Goal: Task Accomplishment & Management: Manage account settings

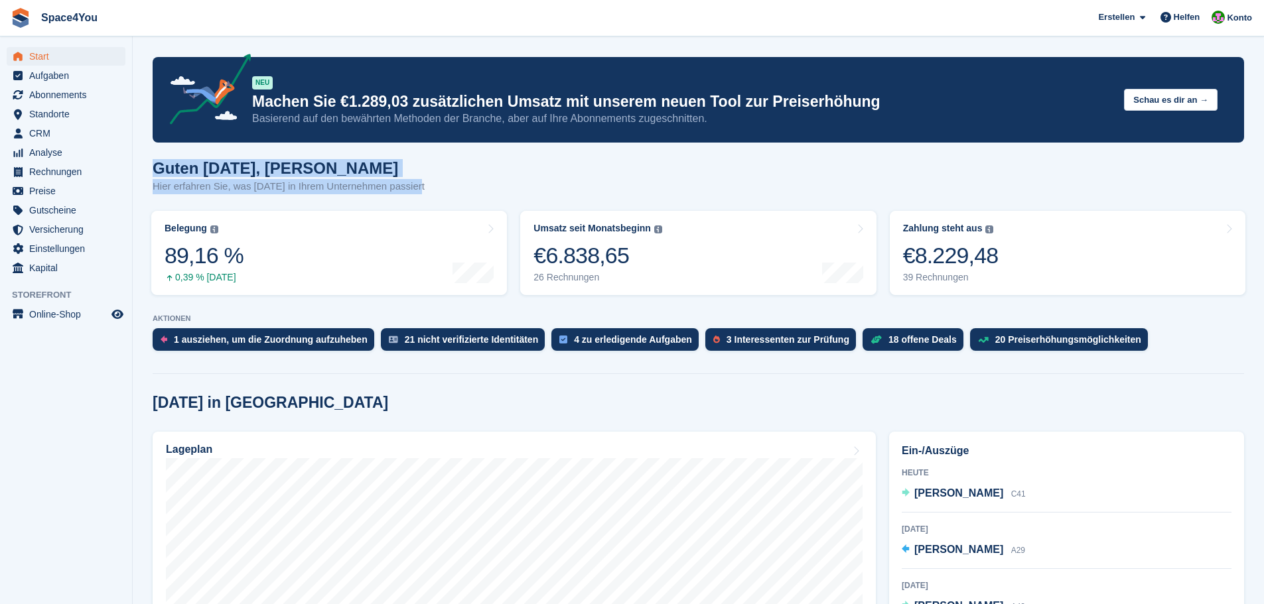
drag, startPoint x: 419, startPoint y: 193, endPoint x: 151, endPoint y: 158, distance: 270.9
drag, startPoint x: 151, startPoint y: 158, endPoint x: 426, endPoint y: 192, distance: 278.1
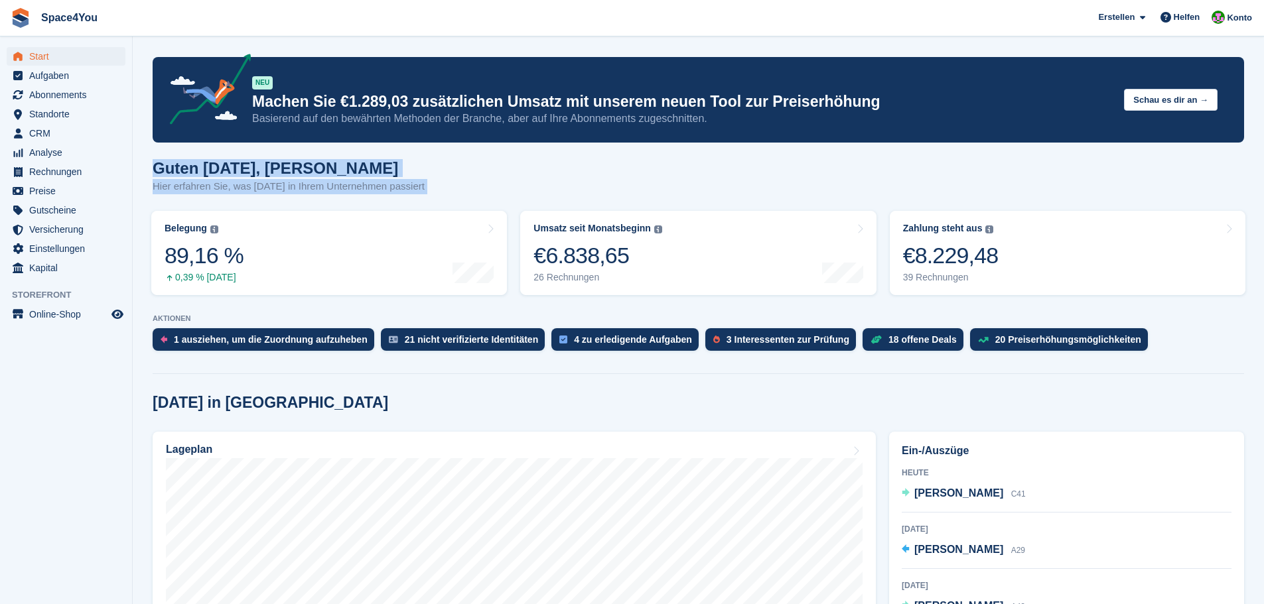
click at [426, 192] on div "Guten Morgen, Luca-André Hier erfahren Sie, was heute in Ihrem Unternehmen pass…" at bounding box center [698, 184] width 1091 height 51
drag, startPoint x: 419, startPoint y: 193, endPoint x: 136, endPoint y: 149, distance: 286.7
click at [159, 167] on h1 "Guten Morgen, Luca-André" at bounding box center [289, 168] width 272 height 18
drag, startPoint x: 157, startPoint y: 165, endPoint x: 436, endPoint y: 200, distance: 280.7
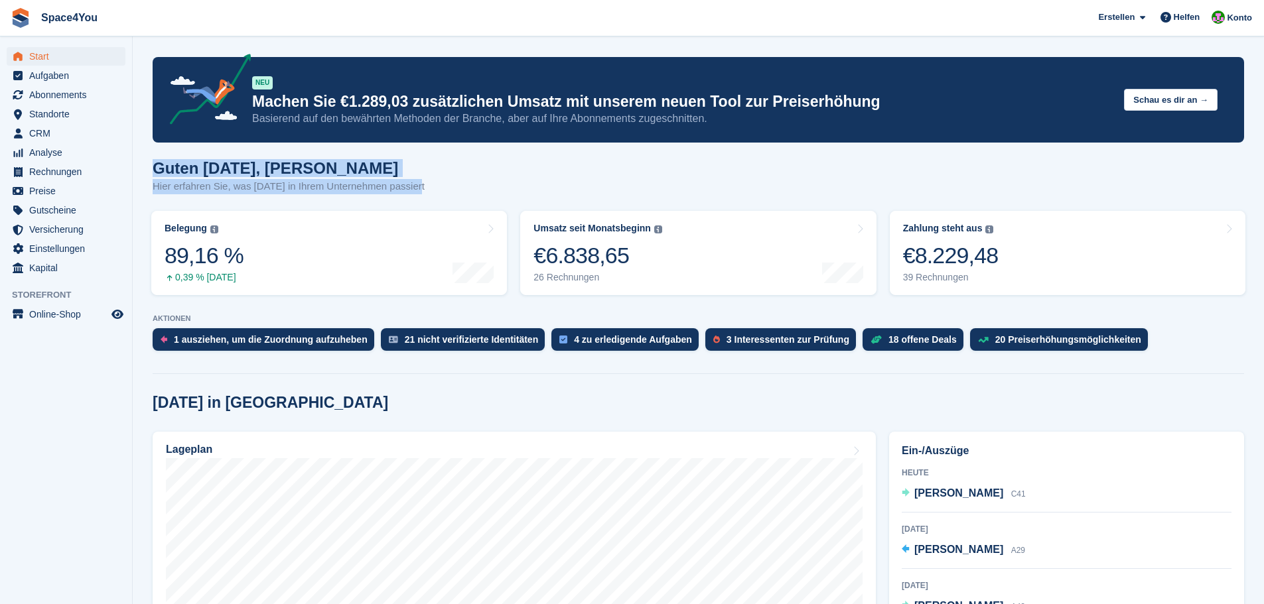
click at [436, 200] on div "Guten Morgen, Luca-André Hier erfahren Sie, was heute in Ihrem Unternehmen pass…" at bounding box center [698, 184] width 1091 height 51
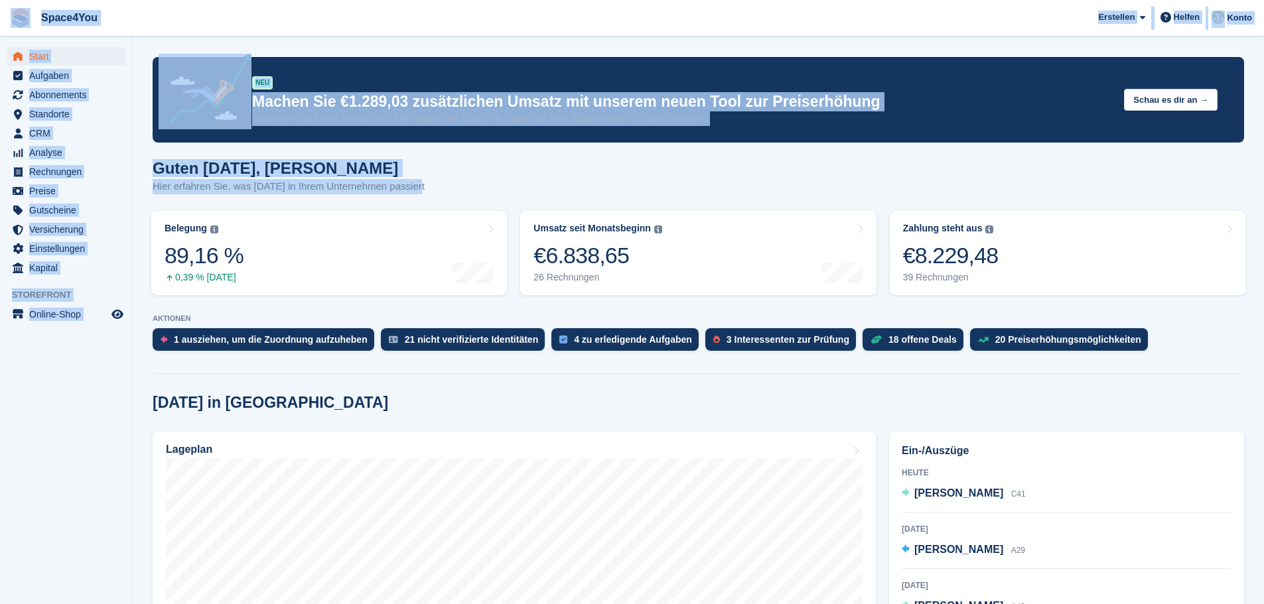
drag, startPoint x: 441, startPoint y: 187, endPoint x: 10, endPoint y: 13, distance: 464.8
click at [243, 27] on span "Space4You [GEOGRAPHIC_DATA] Abonnement Rechnung Kontakt Deal [GEOGRAPHIC_DATA] …" at bounding box center [632, 18] width 1264 height 36
drag, startPoint x: 427, startPoint y: 183, endPoint x: 6, endPoint y: 10, distance: 455.4
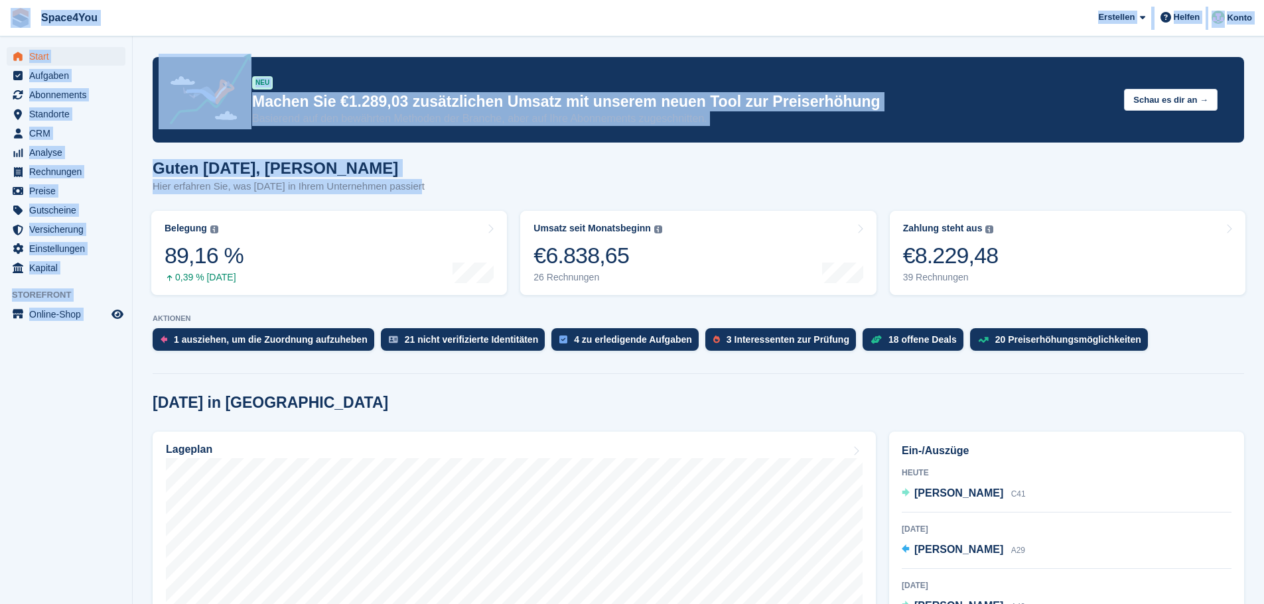
click at [185, 33] on span "Space4You [GEOGRAPHIC_DATA] Abonnement Rechnung Kontakt Deal [GEOGRAPHIC_DATA] …" at bounding box center [632, 18] width 1264 height 36
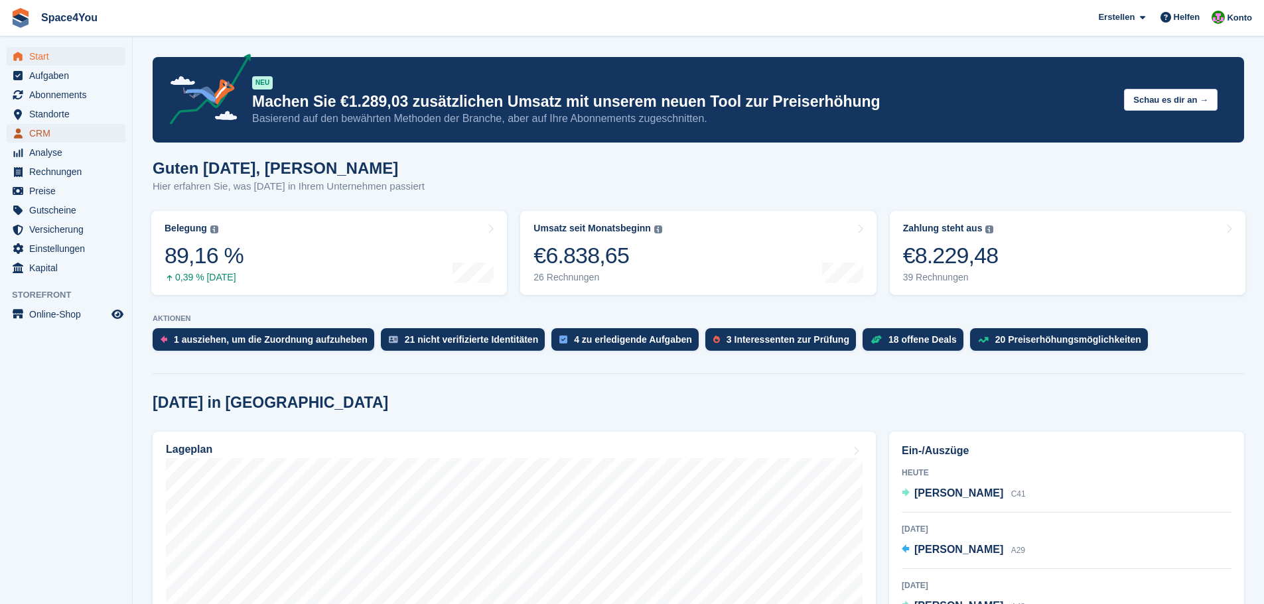
click at [47, 131] on span "CRM" at bounding box center [69, 133] width 80 height 19
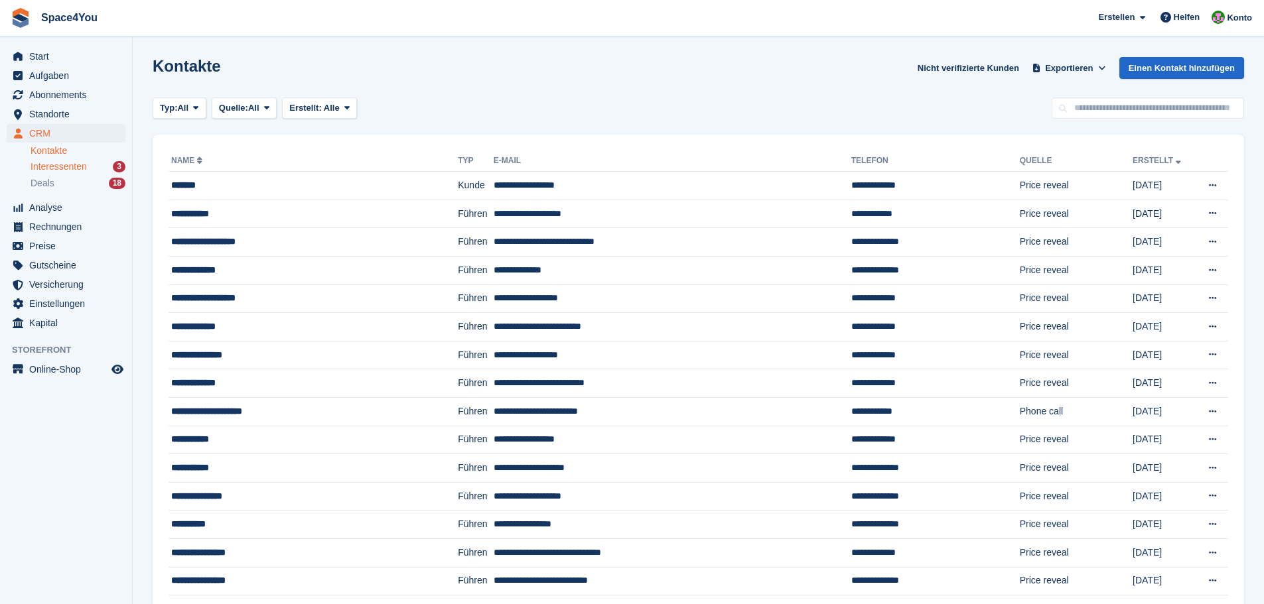
click at [64, 166] on span "Interessenten" at bounding box center [59, 167] width 56 height 13
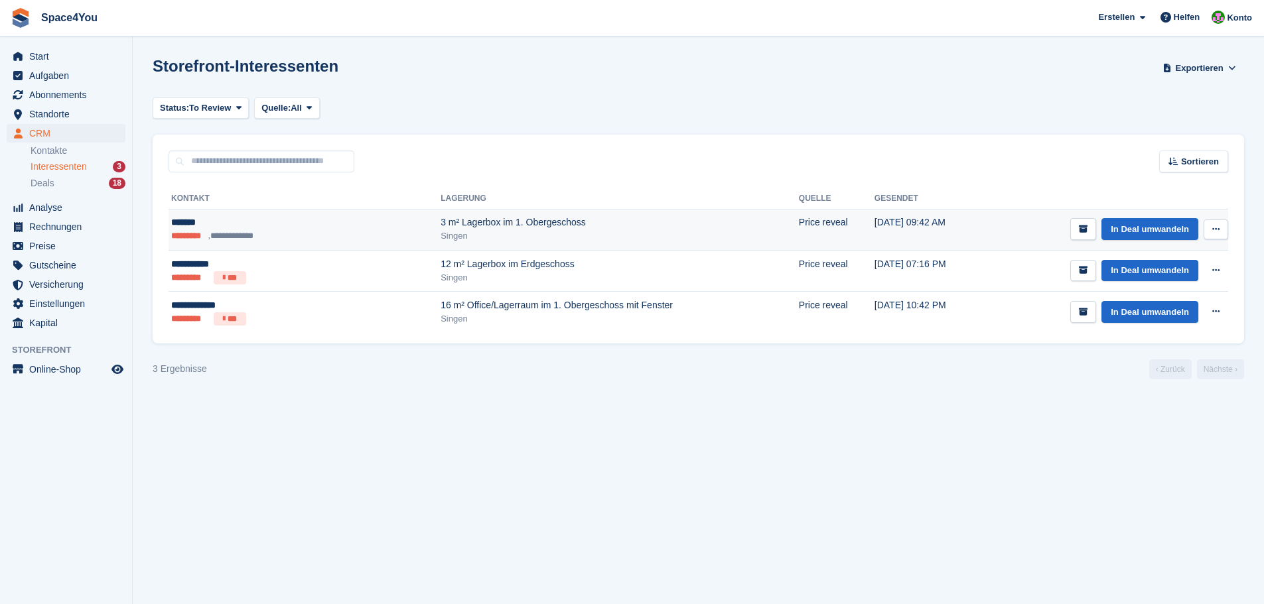
click at [1214, 231] on icon at bounding box center [1215, 229] width 7 height 9
click at [1124, 296] on p "Interessenten löschen" at bounding box center [1163, 301] width 115 height 17
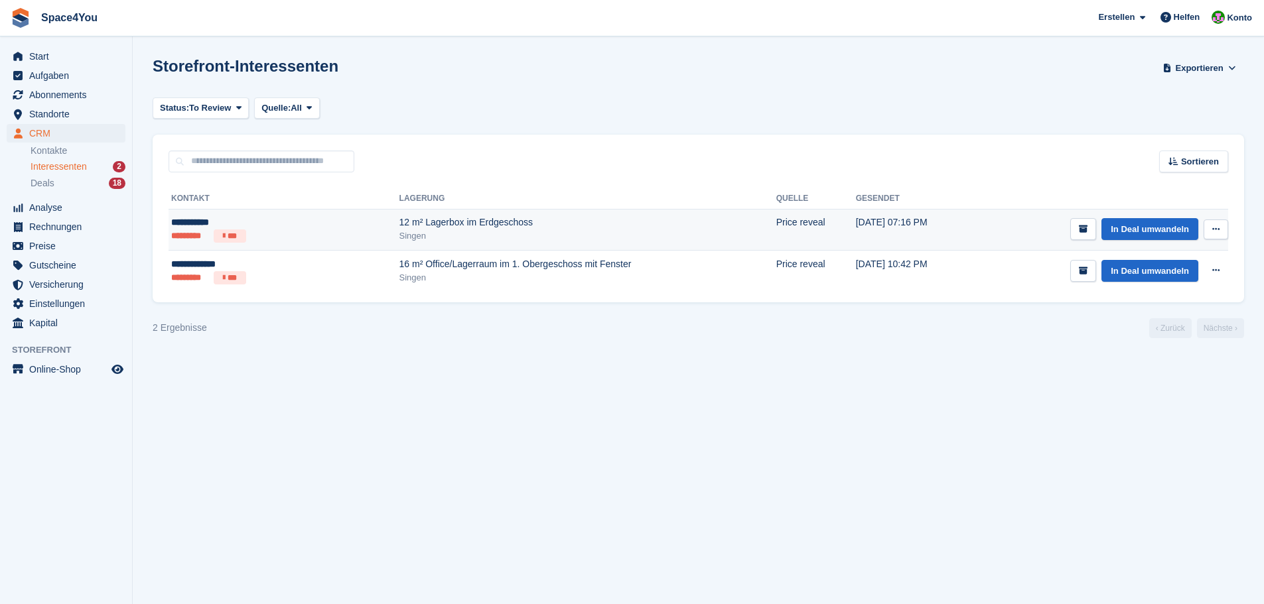
click at [399, 234] on div "Singen" at bounding box center [587, 235] width 377 height 13
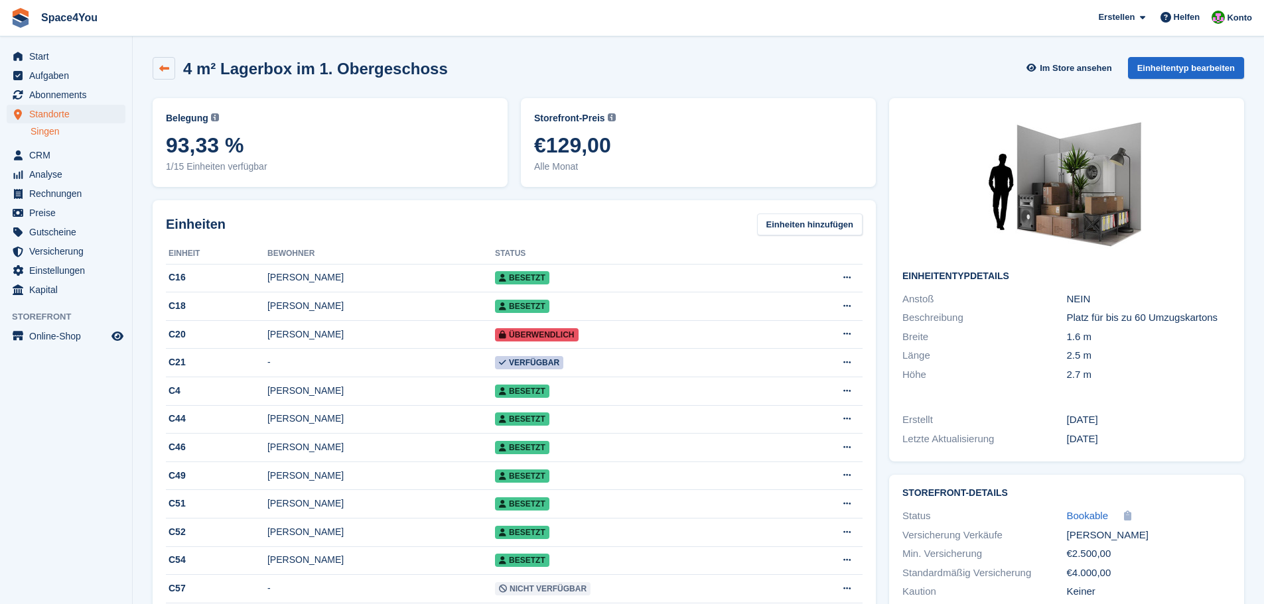
click at [166, 70] on icon at bounding box center [164, 69] width 10 height 10
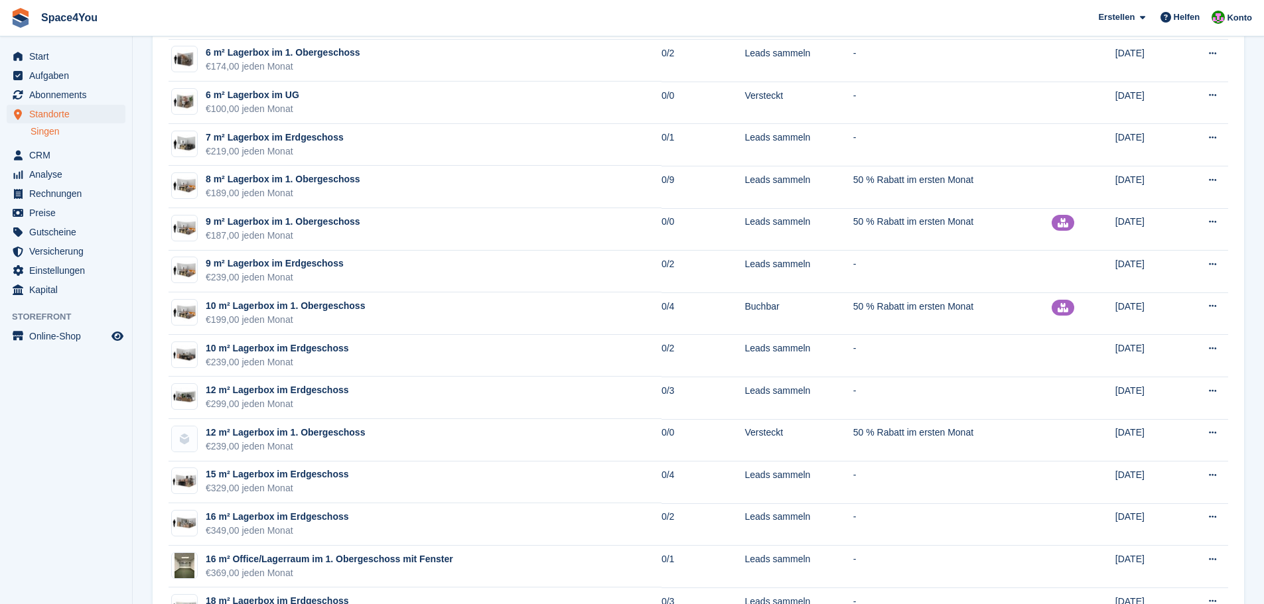
scroll to position [995, 0]
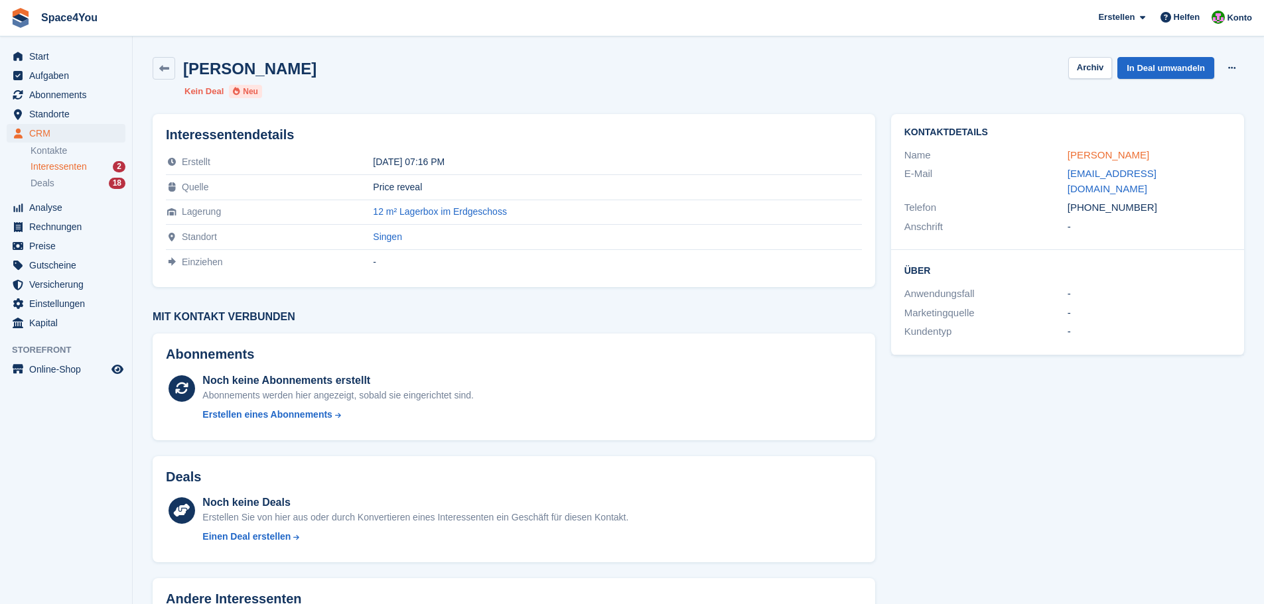
click at [1080, 157] on link "[PERSON_NAME]" at bounding box center [1108, 154] width 82 height 11
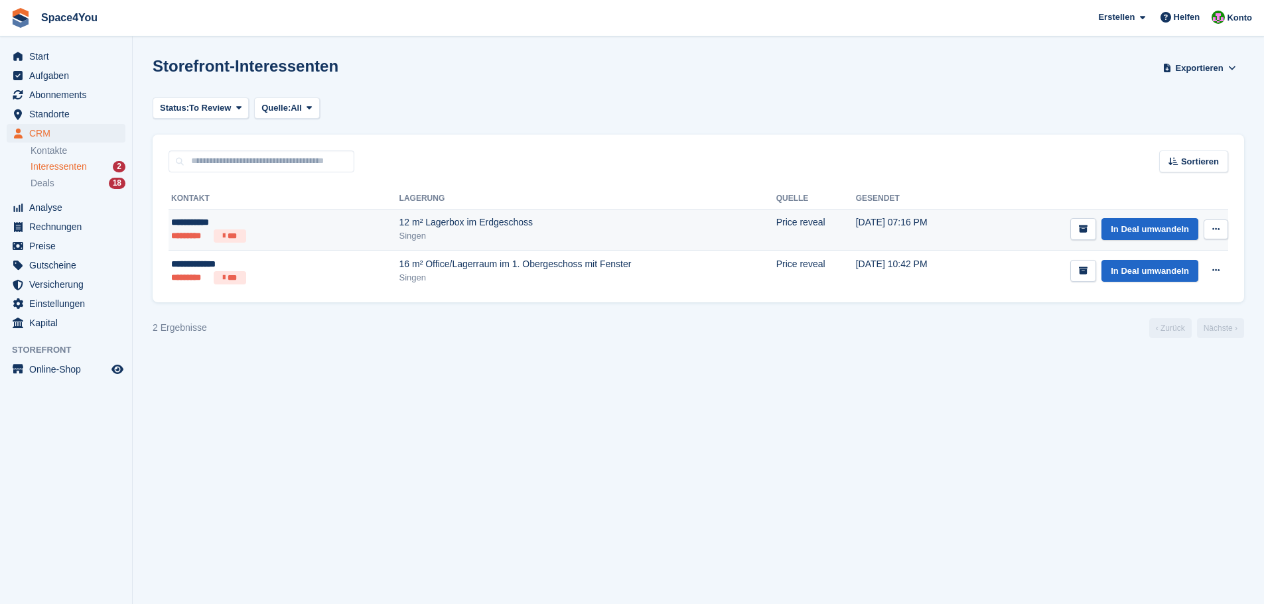
click at [1217, 226] on icon at bounding box center [1215, 229] width 7 height 9
click at [1157, 299] on p "Interessenten löschen" at bounding box center [1163, 301] width 115 height 17
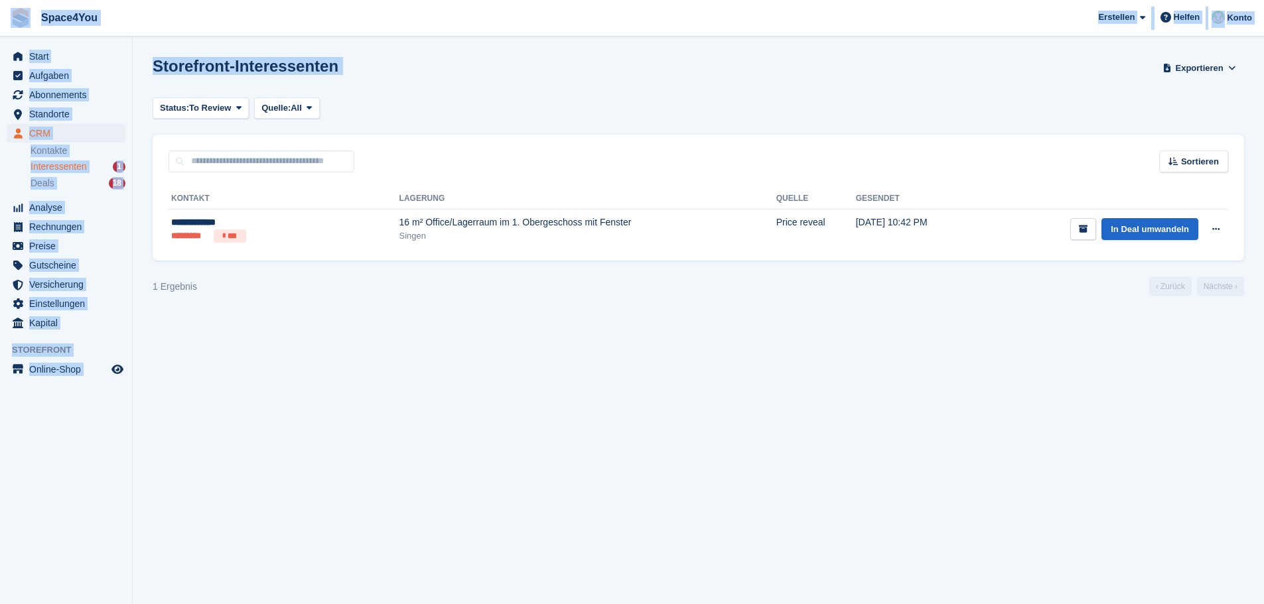
drag, startPoint x: 346, startPoint y: 117, endPoint x: 0, endPoint y: 15, distance: 360.2
click at [0, 15] on div "Space4You Erstellen Abonnement Rechnung Kontakt Deal Rabatt Seite Helfen Chat-S…" at bounding box center [632, 302] width 1264 height 604
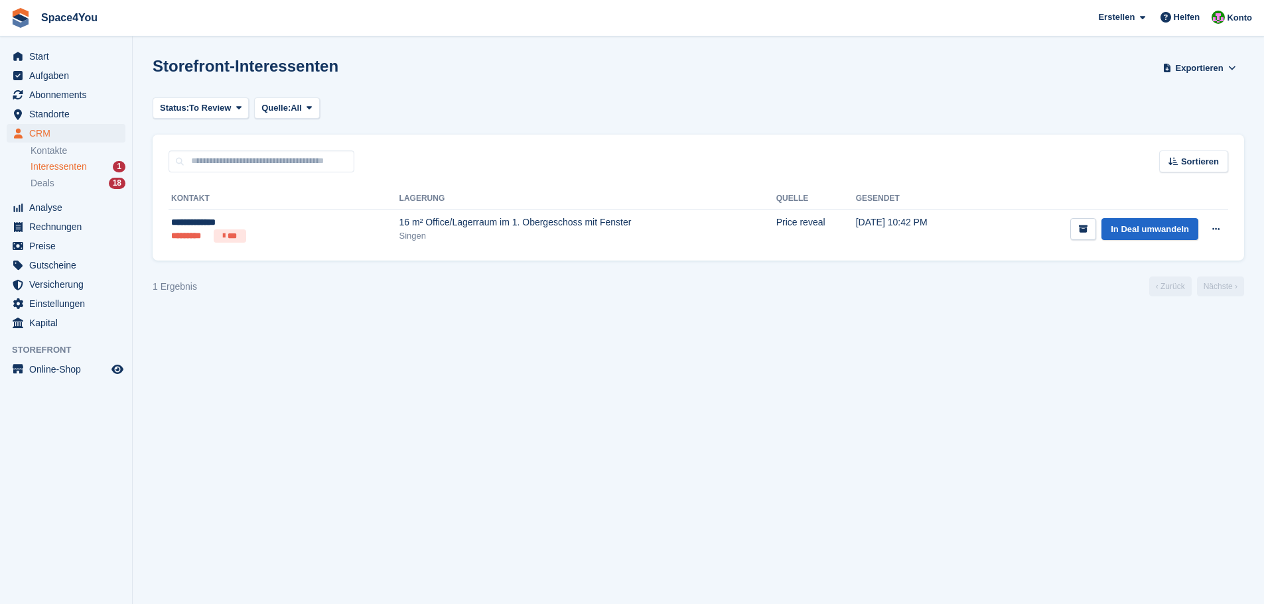
click at [311, 421] on section "Interessent gelöscht Storefront-Interessenten Exportieren Exportieren Interesse…" at bounding box center [698, 302] width 1131 height 604
click at [55, 45] on div "Start Aufgaben Abonnements Abonnements Abonnements Preiserhöhungen NEU Preiserh…" at bounding box center [66, 187] width 132 height 291
click at [55, 64] on span "Start" at bounding box center [69, 56] width 80 height 19
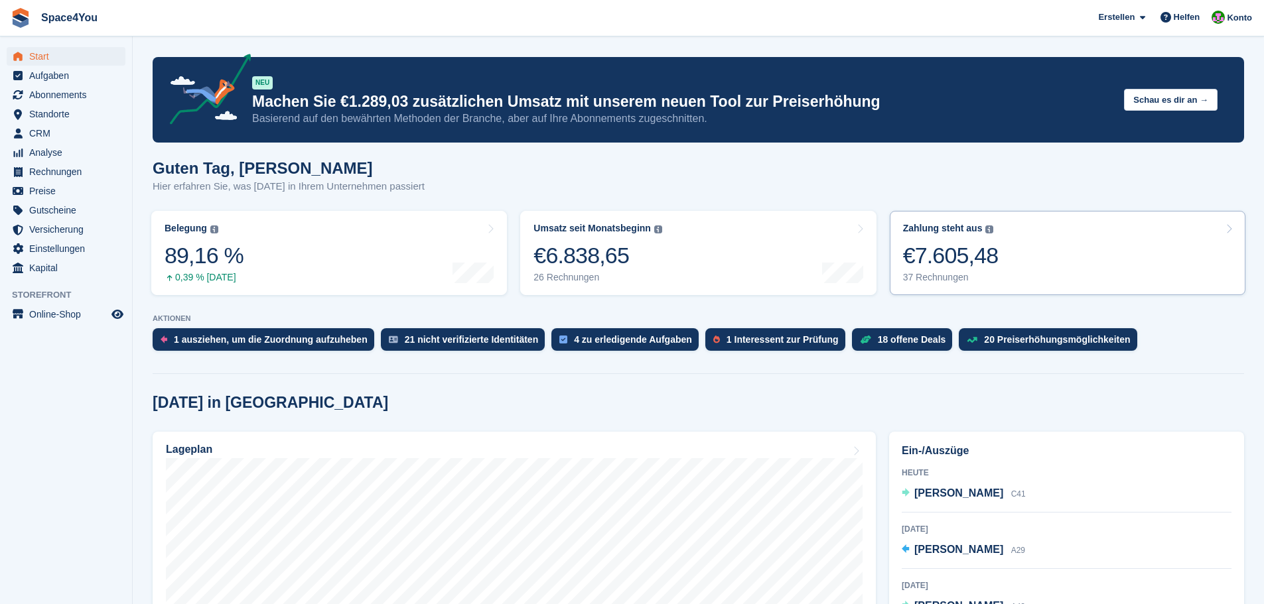
click at [970, 261] on div "€7.605,48" at bounding box center [951, 255] width 96 height 27
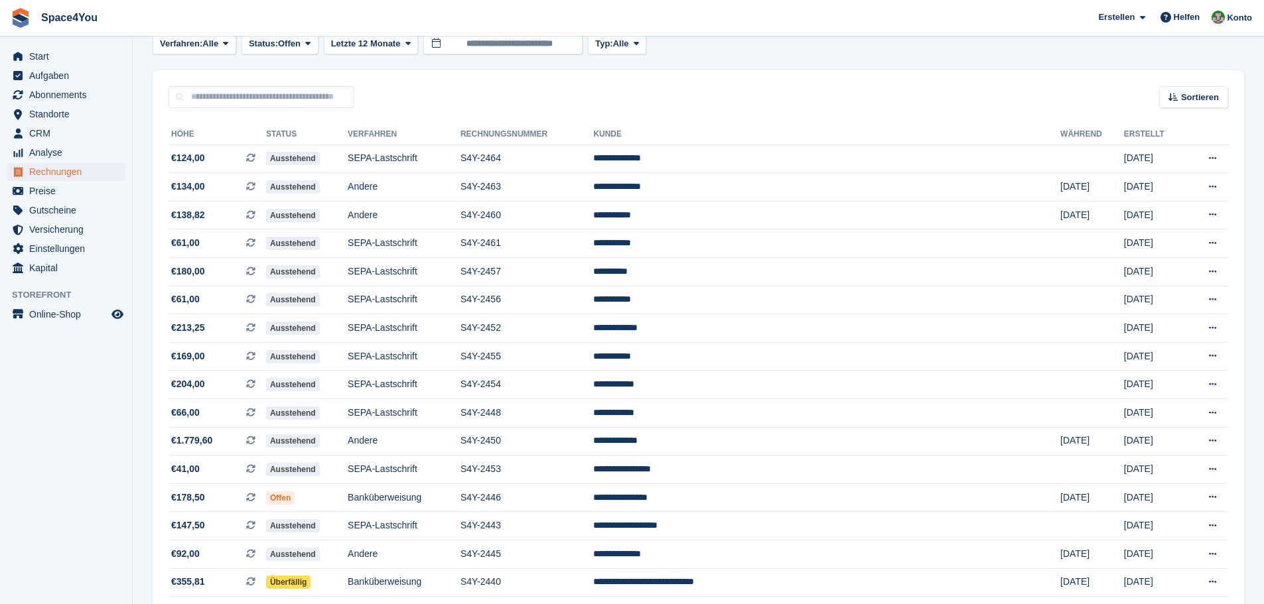
scroll to position [66, 0]
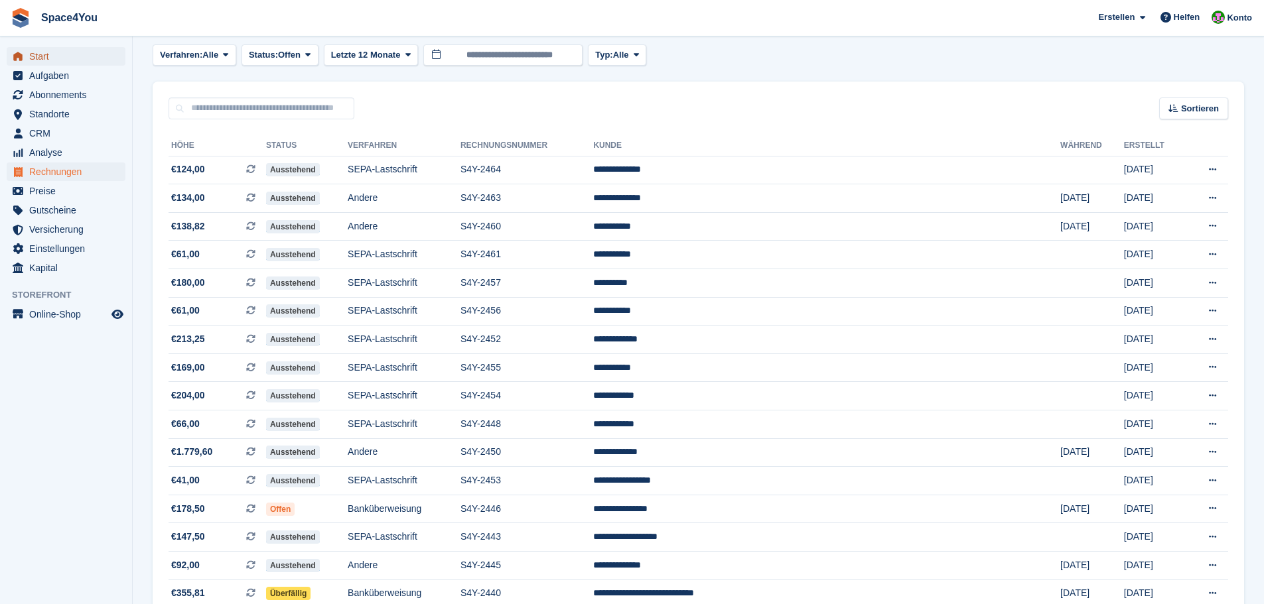
click at [66, 54] on span "Start" at bounding box center [69, 56] width 80 height 19
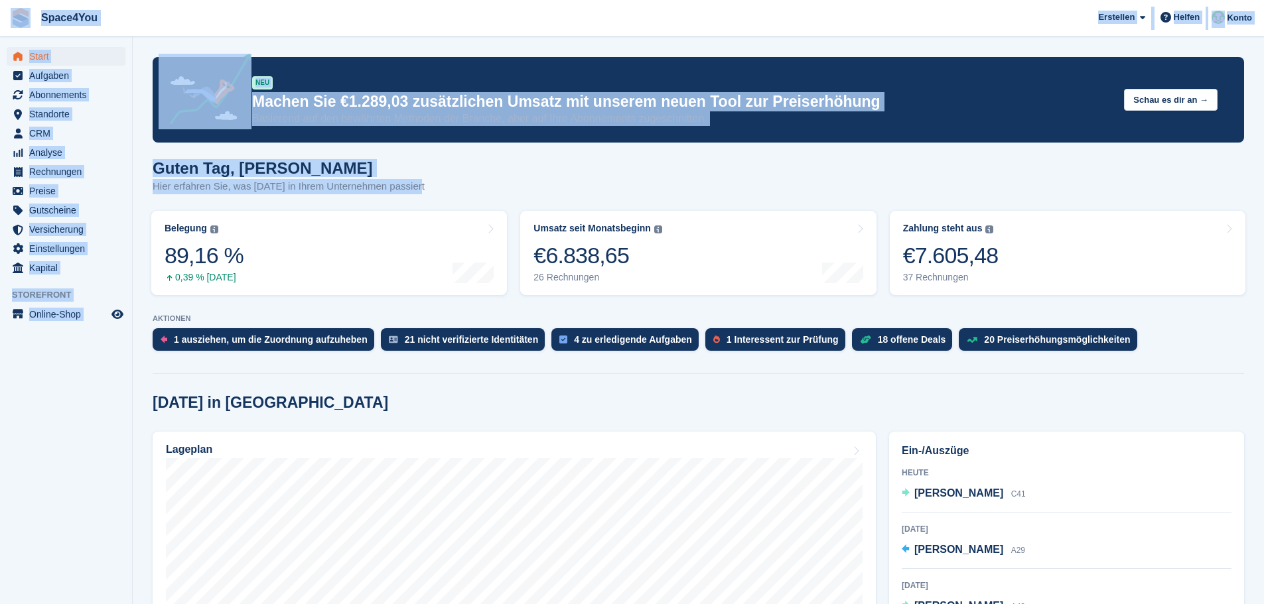
drag, startPoint x: 419, startPoint y: 186, endPoint x: 4, endPoint y: 13, distance: 449.9
drag, startPoint x: 426, startPoint y: 192, endPoint x: 7, endPoint y: 21, distance: 451.9
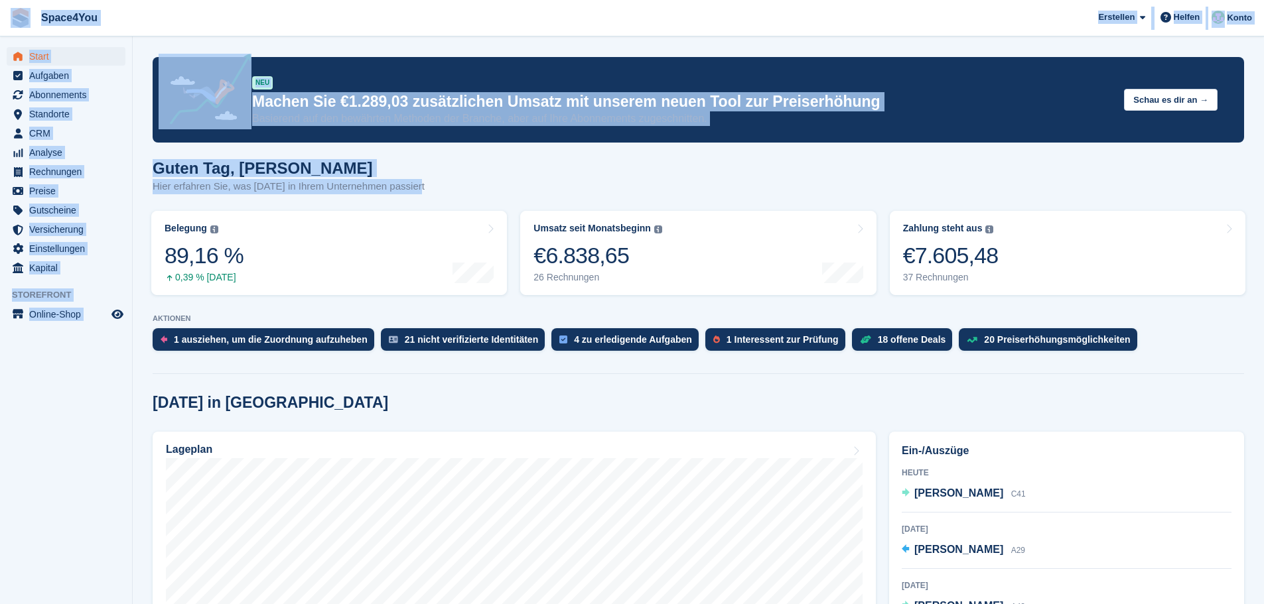
drag, startPoint x: 425, startPoint y: 188, endPoint x: 0, endPoint y: 5, distance: 462.9
click at [248, 34] on span "Space4You [GEOGRAPHIC_DATA] Abonnement Rechnung Kontakt Deal [GEOGRAPHIC_DATA] …" at bounding box center [632, 18] width 1264 height 36
drag, startPoint x: 387, startPoint y: 180, endPoint x: 19, endPoint y: 31, distance: 397.2
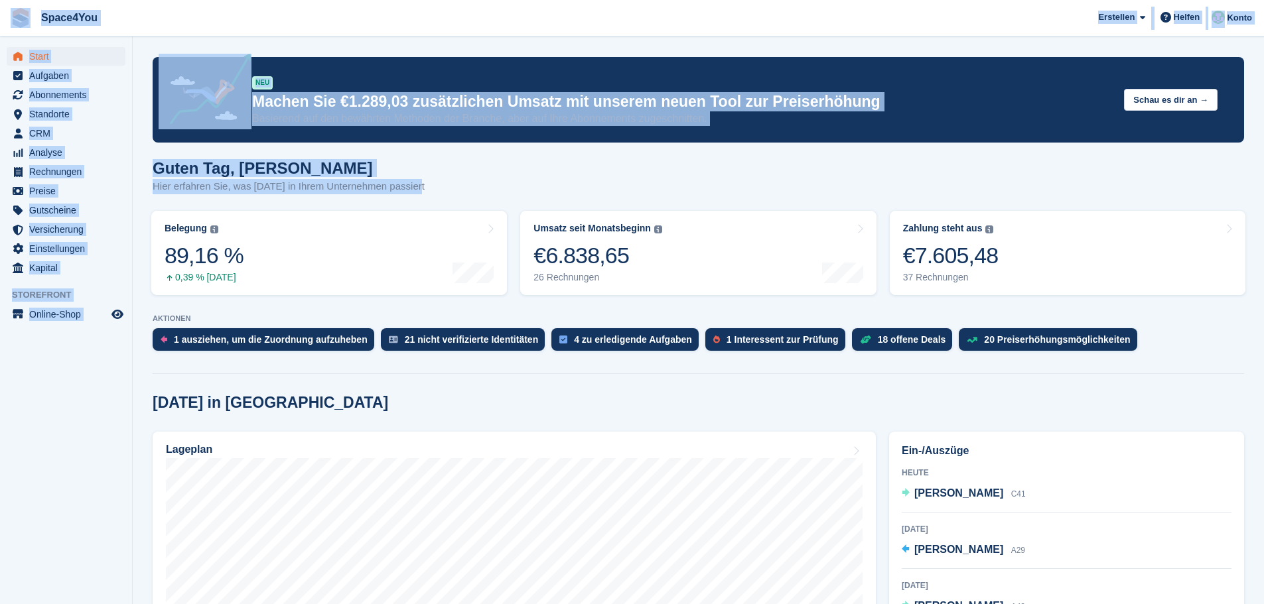
drag, startPoint x: 437, startPoint y: 186, endPoint x: 2, endPoint y: 28, distance: 462.9
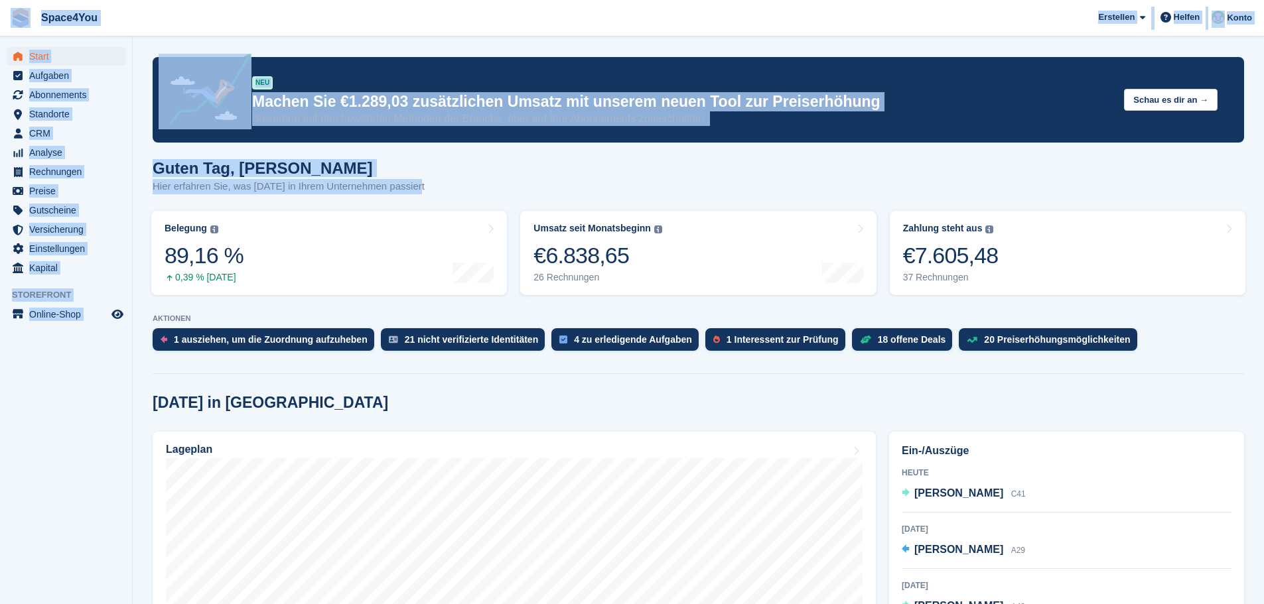
drag, startPoint x: 433, startPoint y: 190, endPoint x: 2, endPoint y: 13, distance: 466.1
click at [172, 25] on span "Space4You Erstellen Abonnement Rechnung Kontakt Deal Rabatt Seite Helfen Chat-S…" at bounding box center [632, 18] width 1264 height 36
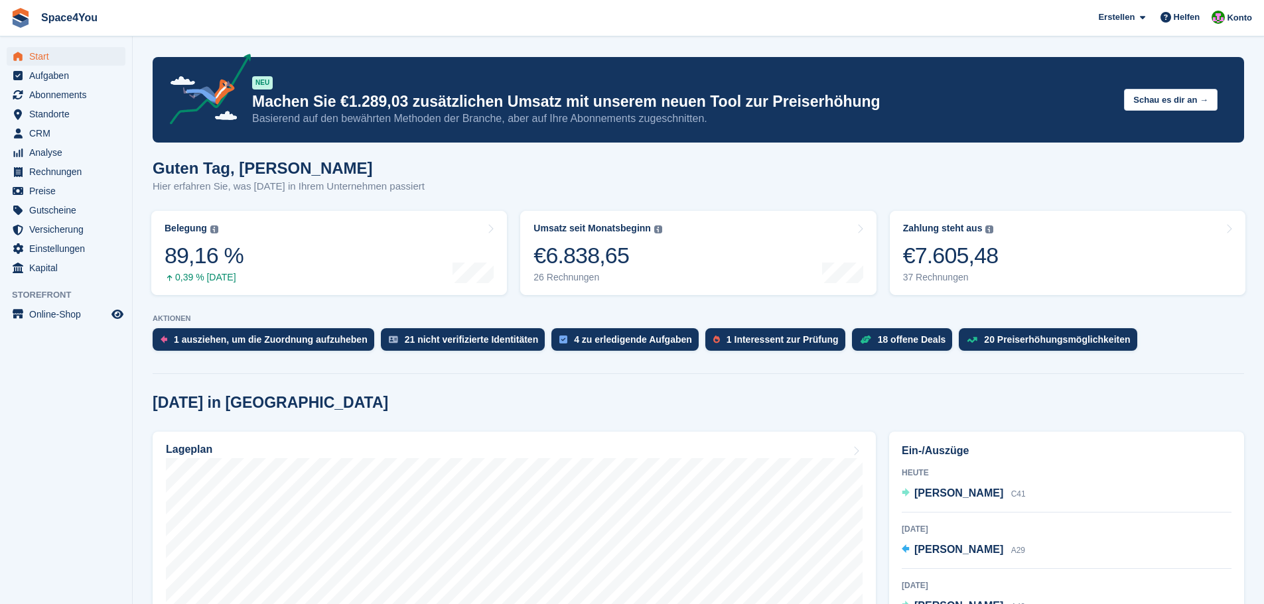
click at [500, 205] on turbo-frame "Belegung Flächenprozentsatz aller aktuell belegten Einheiten. Beinhaltet Einhei…" at bounding box center [329, 253] width 369 height 98
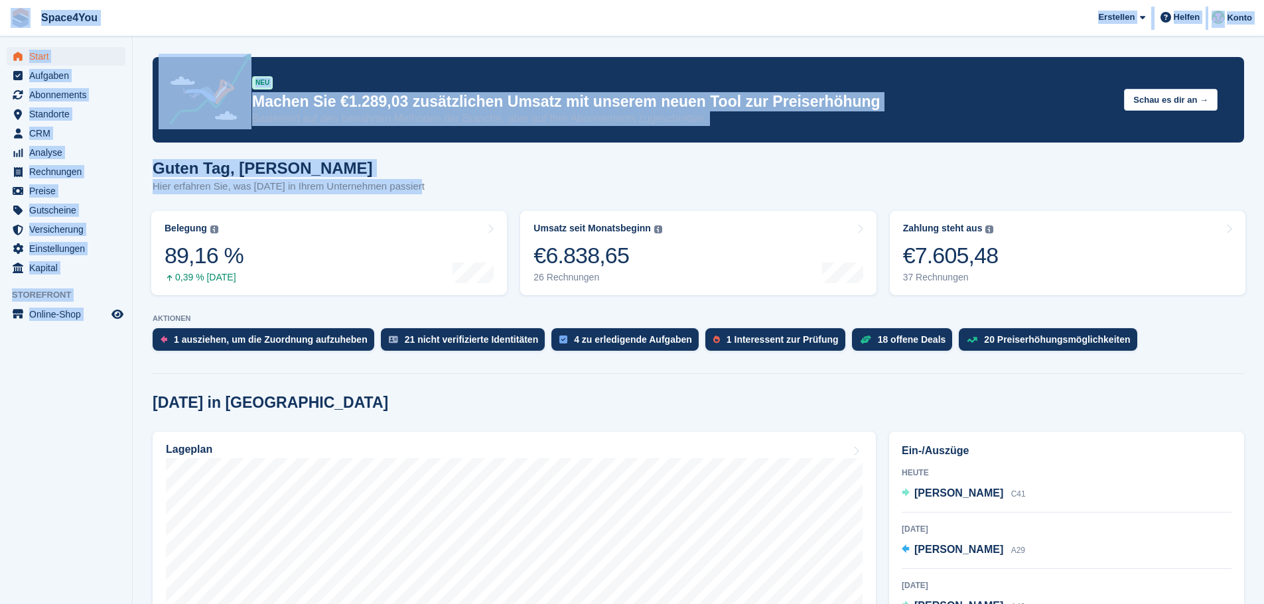
drag, startPoint x: 419, startPoint y: 182, endPoint x: 0, endPoint y: 24, distance: 447.9
click at [216, 31] on span "Space4You Erstellen Abonnement Rechnung Kontakt Deal Rabatt Seite Helfen Chat-S…" at bounding box center [632, 18] width 1264 height 36
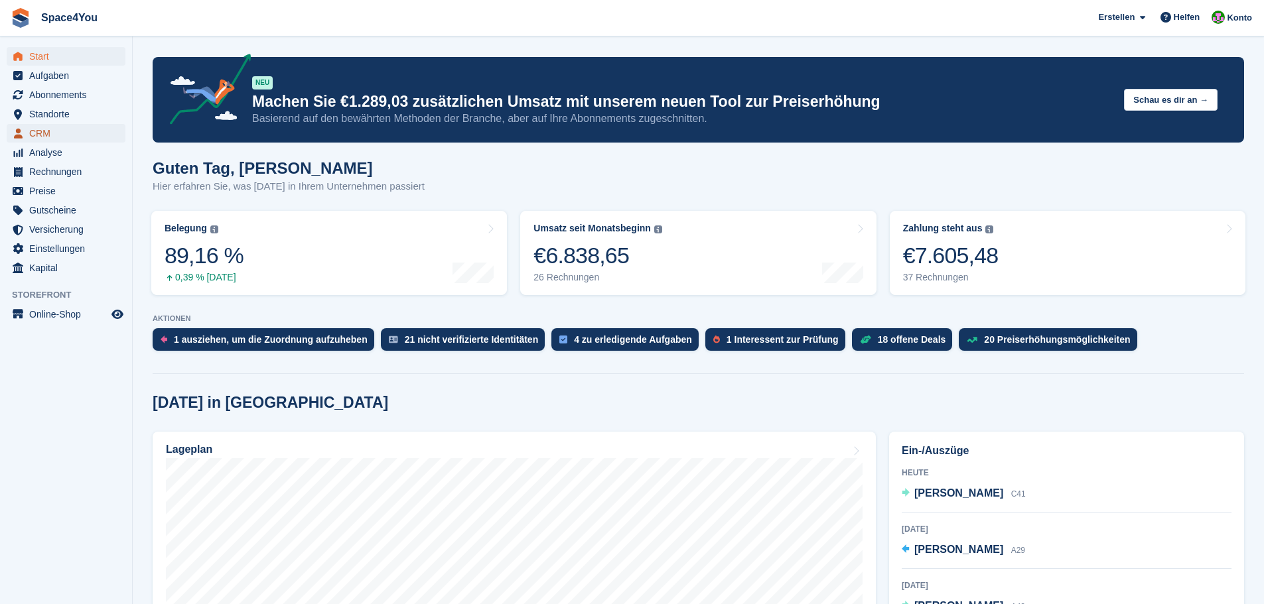
click at [45, 135] on span "CRM" at bounding box center [69, 133] width 80 height 19
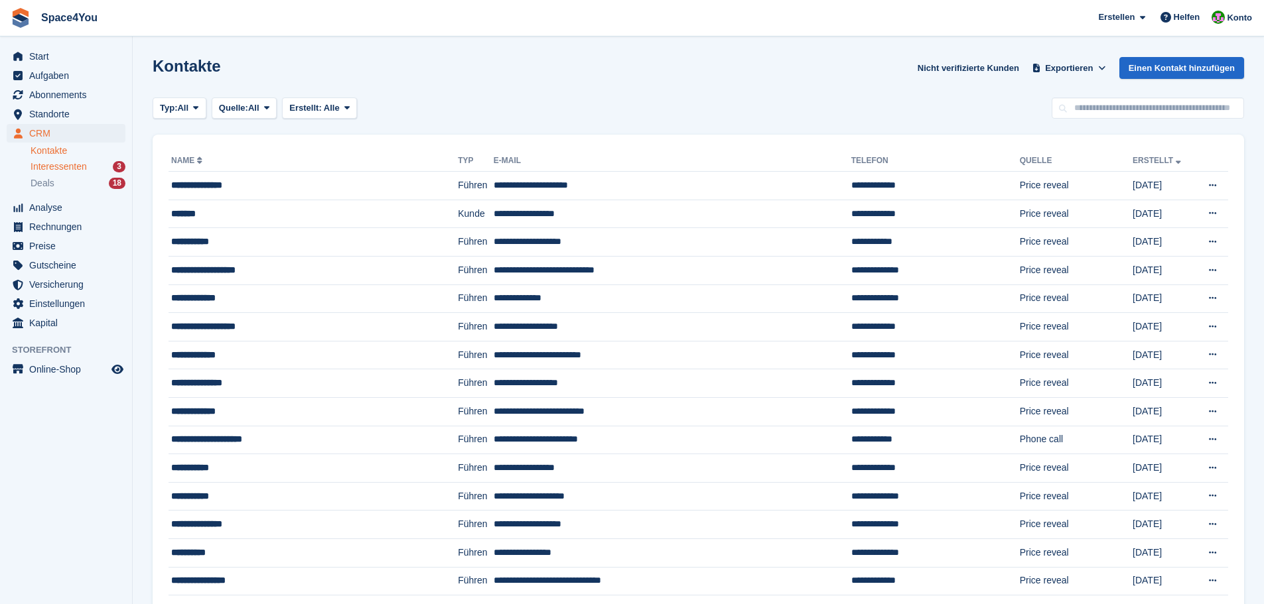
click at [96, 171] on div "Interessenten 3" at bounding box center [78, 167] width 95 height 13
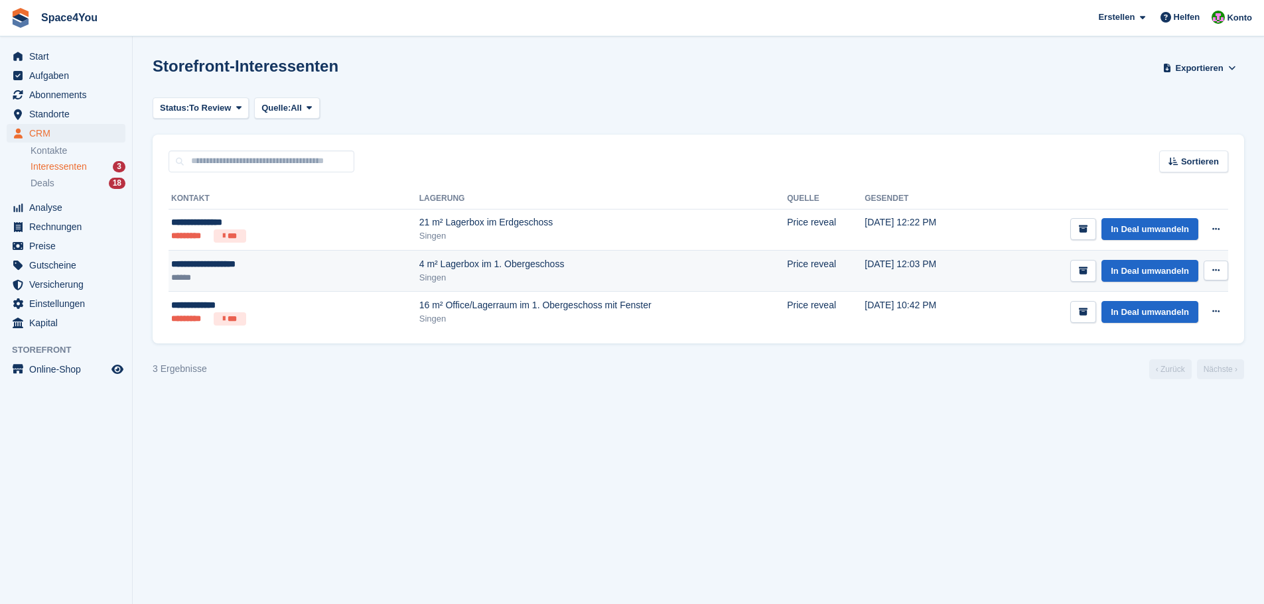
click at [237, 267] on div "**********" at bounding box center [248, 264] width 155 height 14
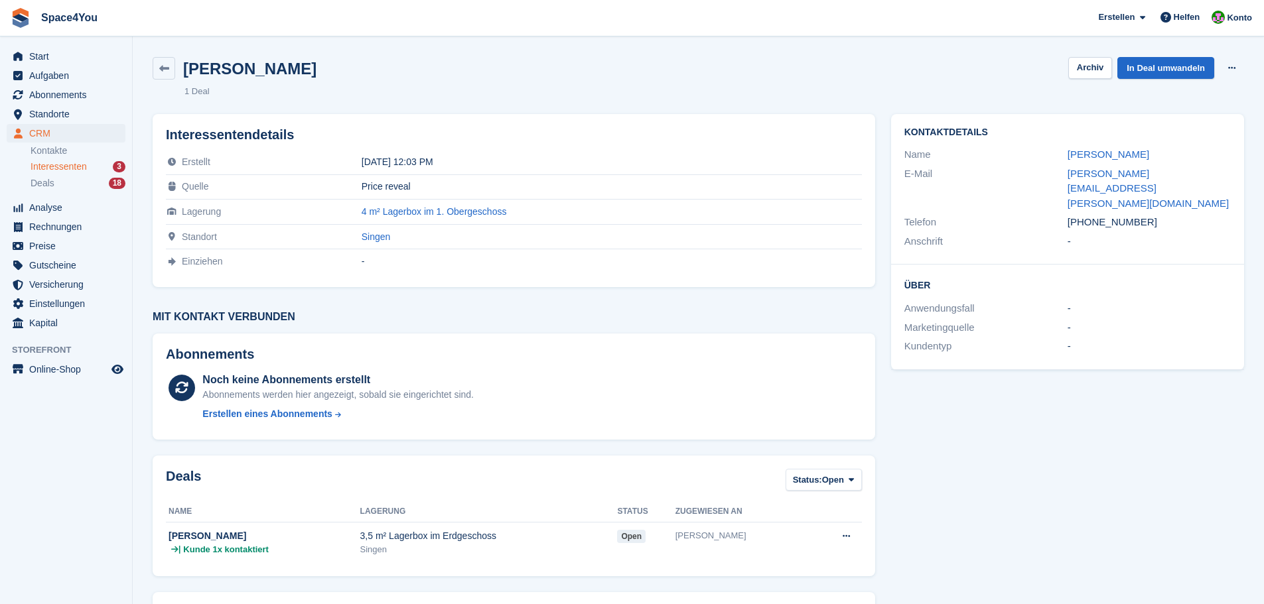
click at [1094, 164] on div "E-Mail [PERSON_NAME][EMAIL_ADDRESS][PERSON_NAME][DOMAIN_NAME]" at bounding box center [1067, 188] width 326 height 49
click at [1094, 155] on link "[PERSON_NAME]" at bounding box center [1108, 154] width 82 height 11
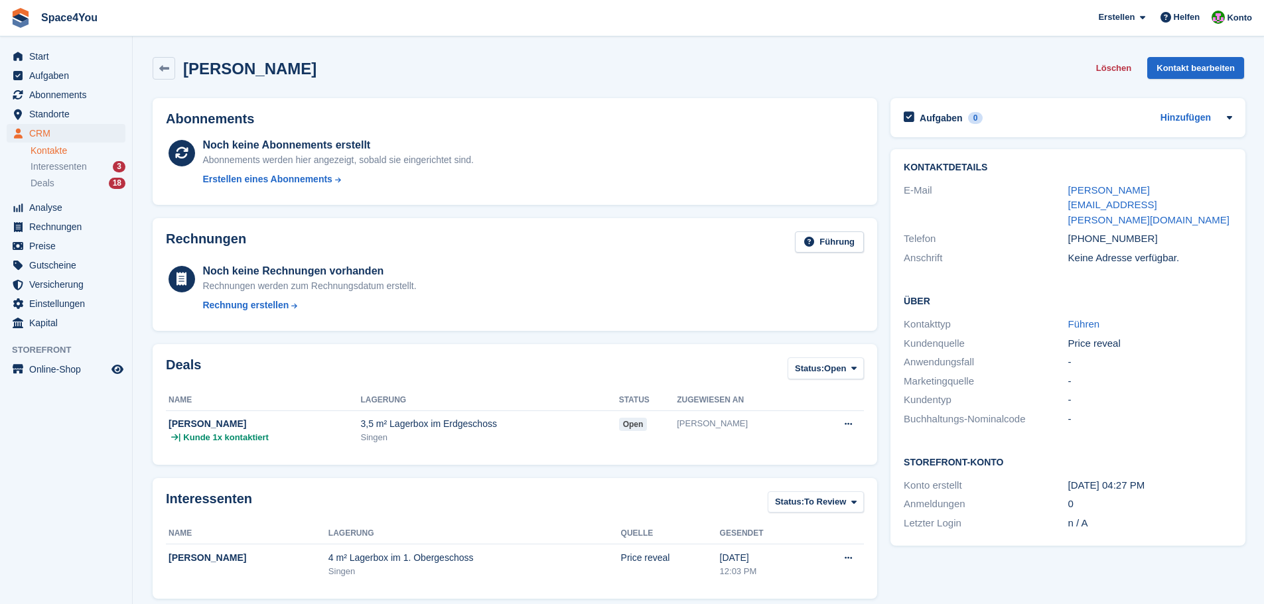
click at [456, 58] on div "Natalie Reichenbach Löschen Kontakt bearbeiten" at bounding box center [698, 68] width 1091 height 23
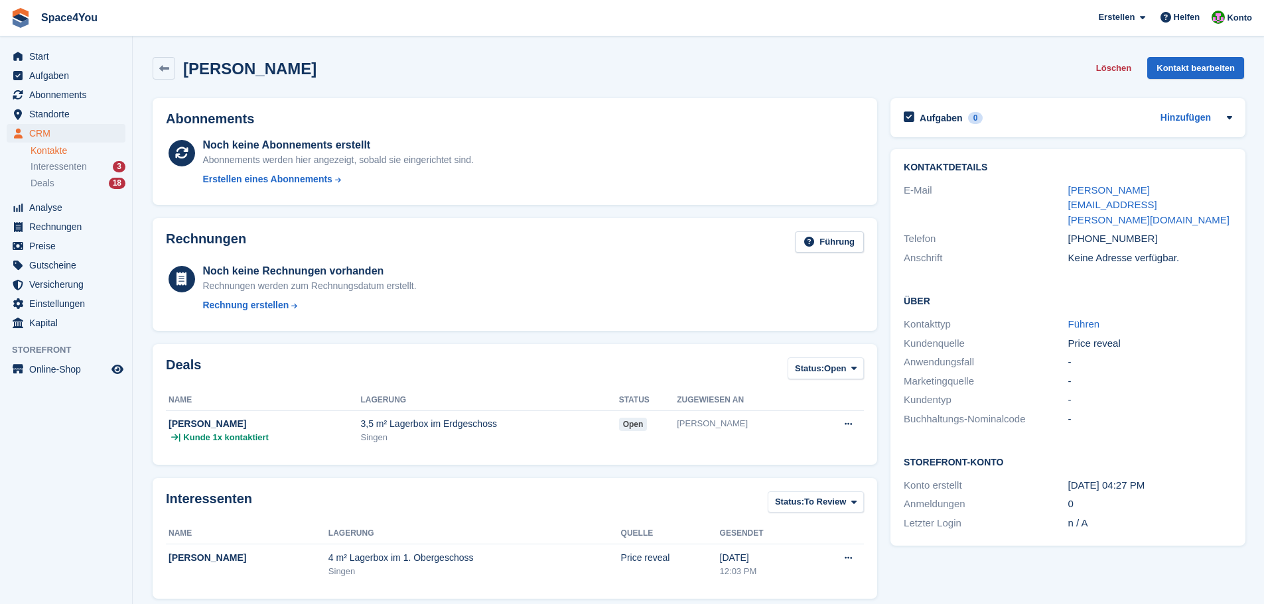
click at [456, 58] on div "Natalie Reichenbach Löschen Kontakt bearbeiten" at bounding box center [698, 68] width 1091 height 23
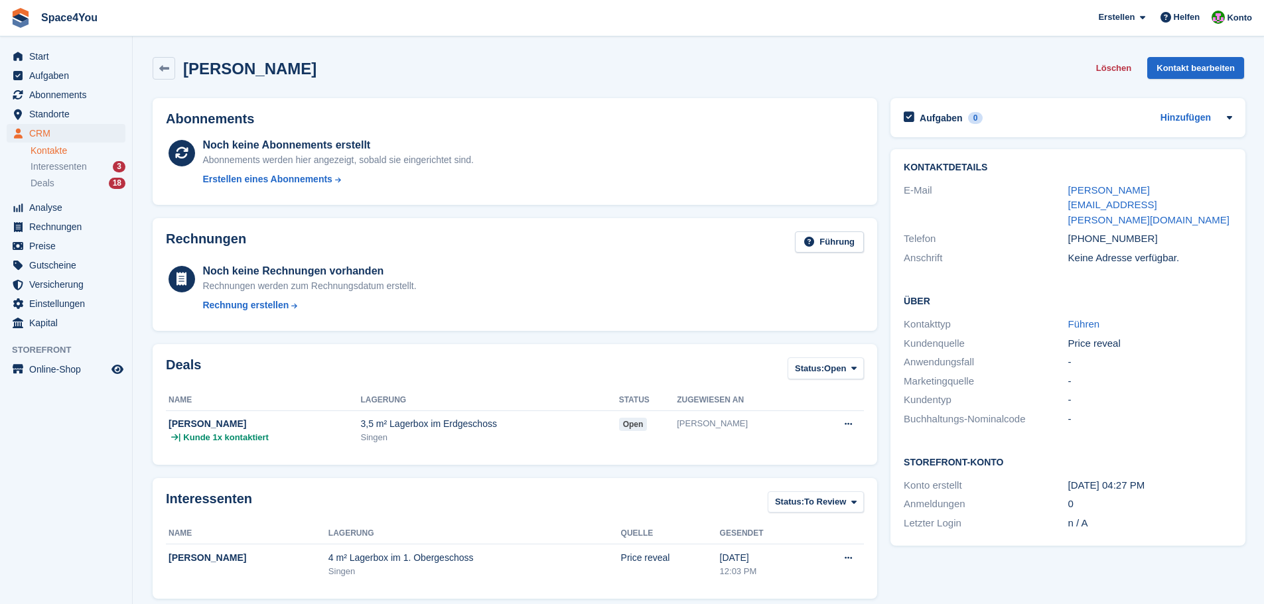
click at [456, 58] on div "Natalie Reichenbach Löschen Kontakt bearbeiten" at bounding box center [698, 68] width 1091 height 23
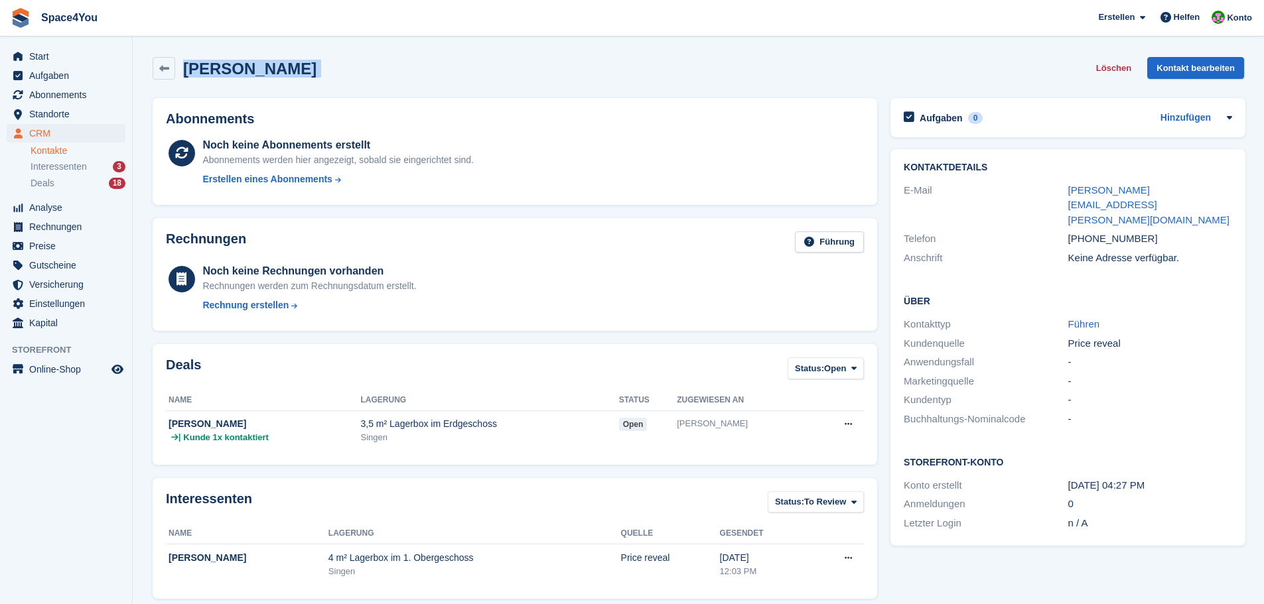
click at [456, 58] on div "Natalie Reichenbach Löschen Kontakt bearbeiten" at bounding box center [698, 68] width 1091 height 23
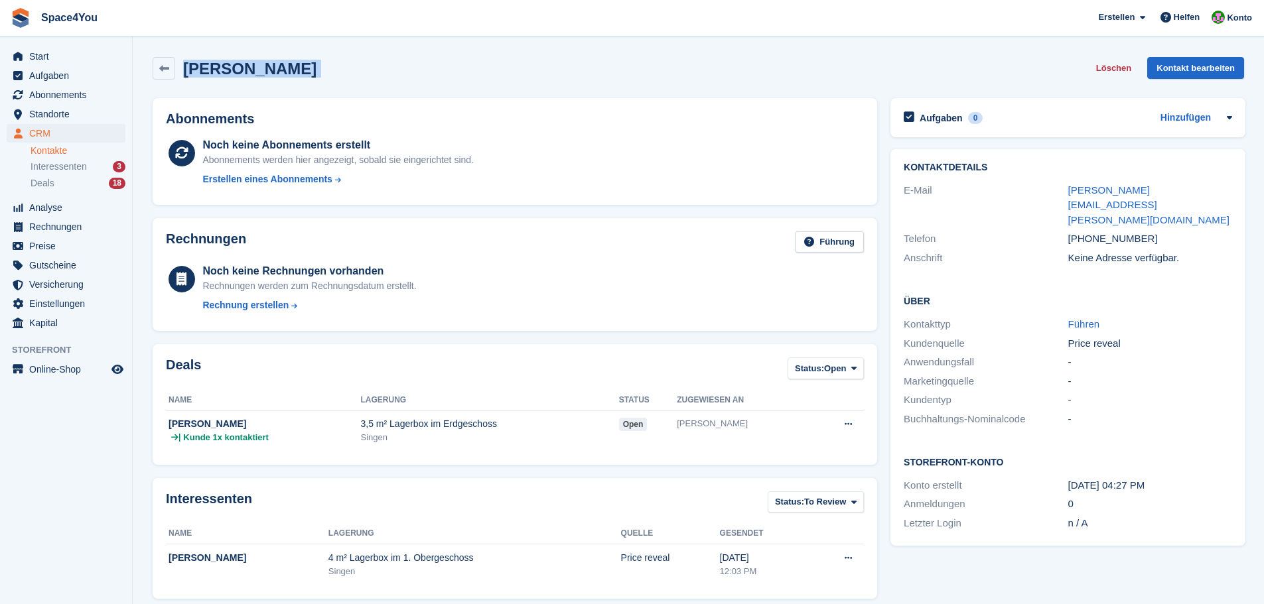
click at [456, 58] on div "Natalie Reichenbach Löschen Kontakt bearbeiten" at bounding box center [698, 68] width 1091 height 23
click at [57, 184] on div "Deals 18" at bounding box center [78, 183] width 95 height 13
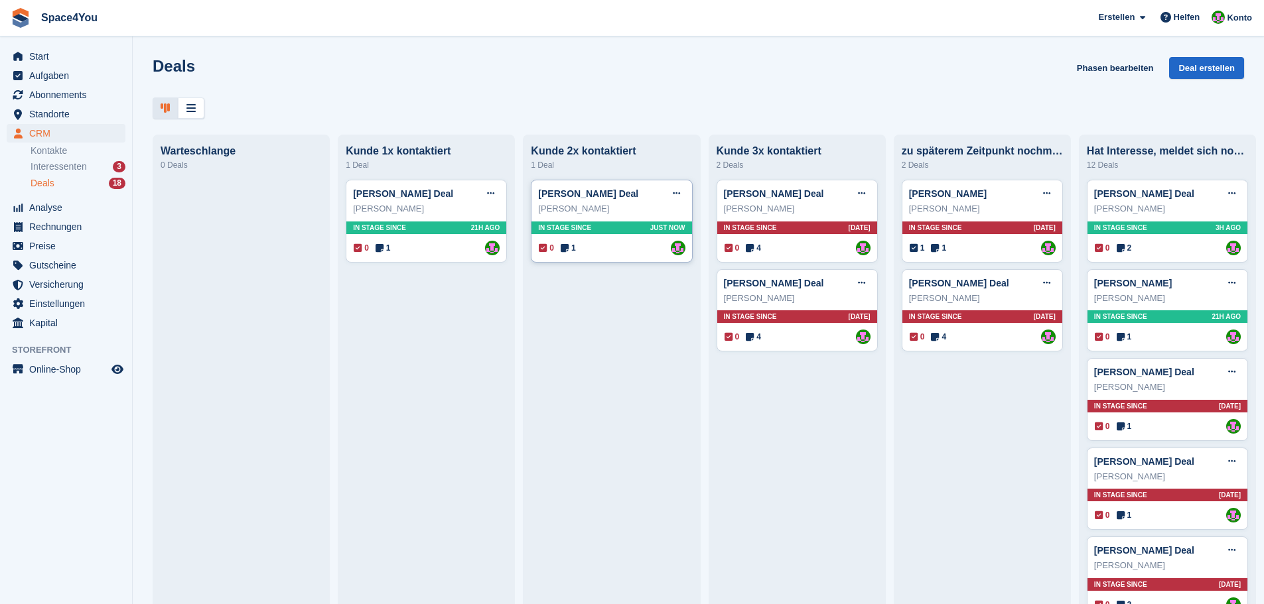
click at [619, 204] on div "Natalie Reichenbach Deal Deal bearbeiten Als gewonnen markieren Als verloren ma…" at bounding box center [611, 194] width 147 height 20
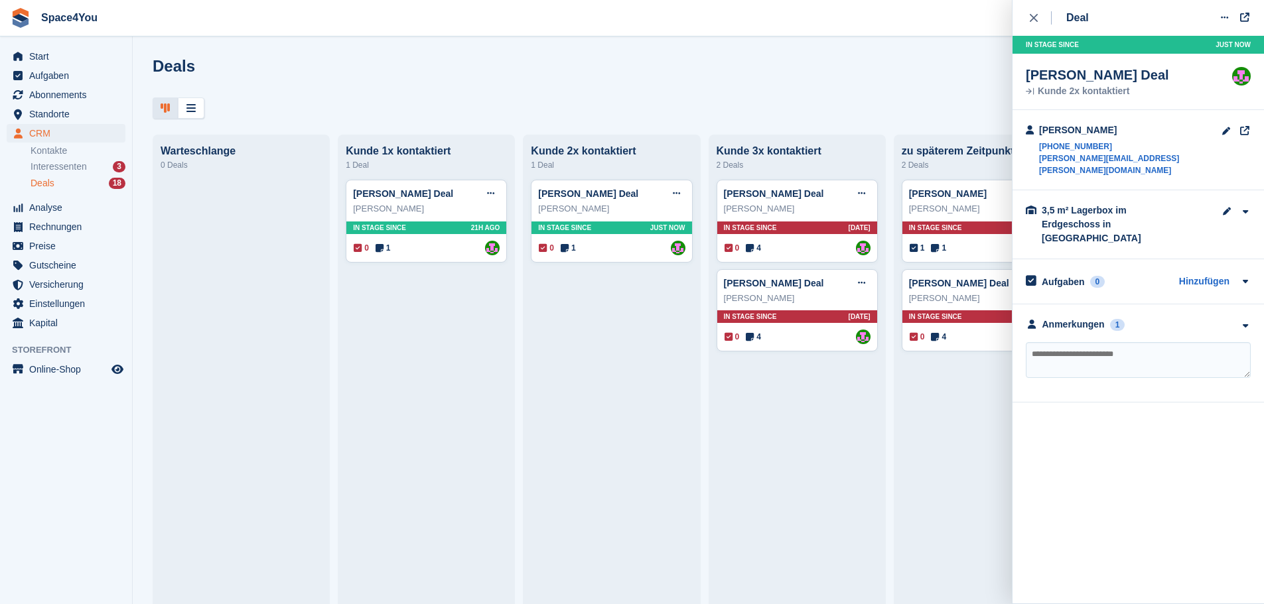
click at [1144, 342] on textarea at bounding box center [1137, 360] width 225 height 36
type textarea "**********"
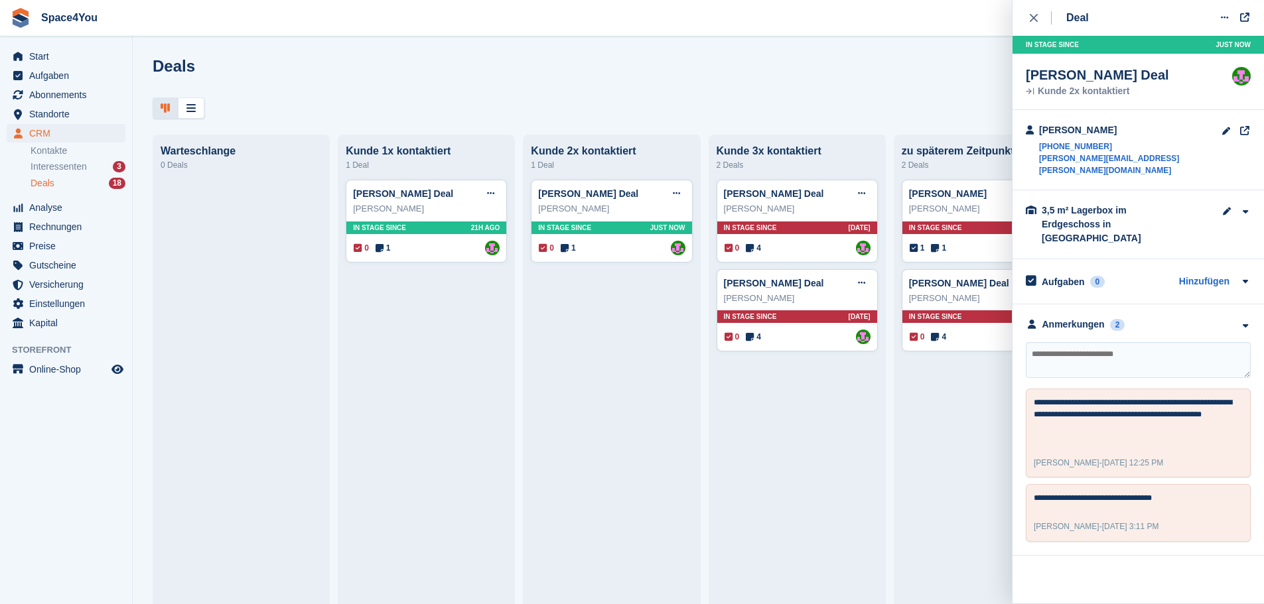
click at [734, 10] on span "Space4You Erstellen Abonnement Rechnung Kontakt Deal Rabatt Seite Helfen Chat-S…" at bounding box center [632, 18] width 1264 height 36
click at [1027, 17] on button "close" at bounding box center [1040, 18] width 30 height 36
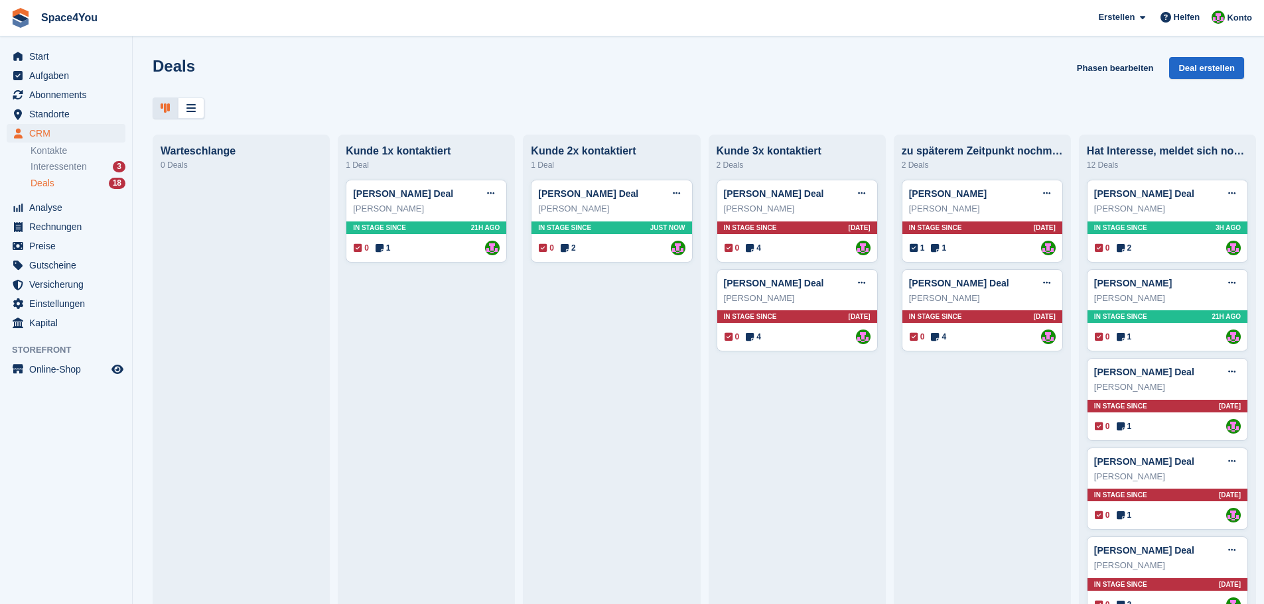
click at [69, 174] on li "Interessenten 3" at bounding box center [81, 166] width 101 height 15
click at [70, 168] on span "Interessenten" at bounding box center [59, 167] width 56 height 13
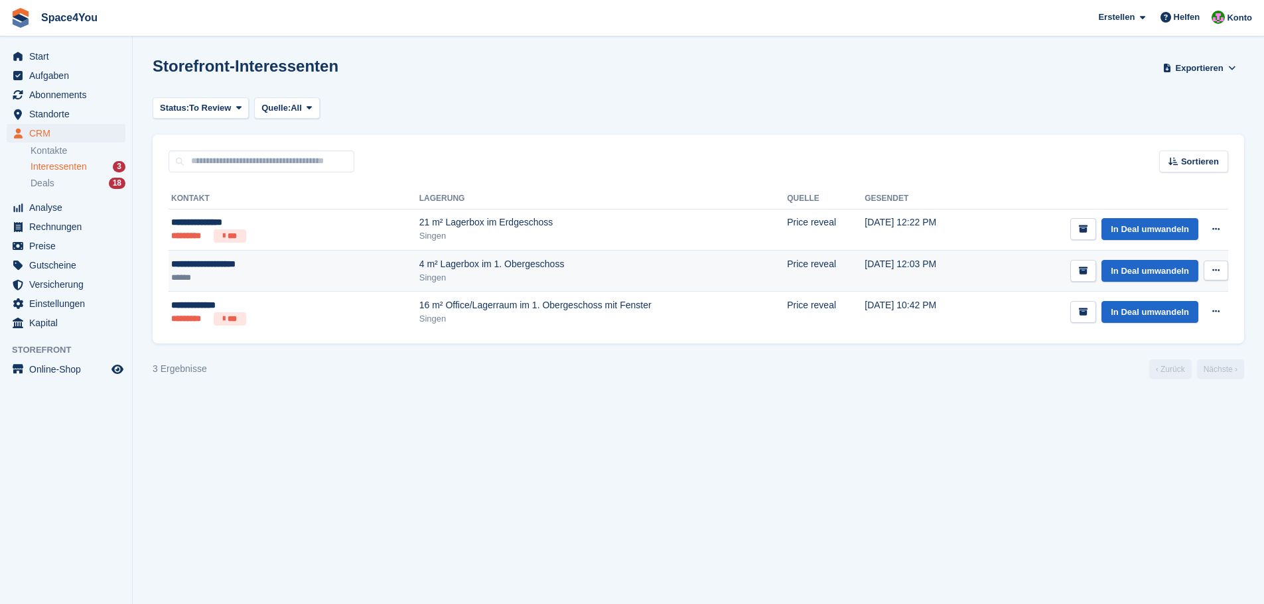
click at [1215, 273] on icon at bounding box center [1215, 270] width 7 height 9
click at [1179, 335] on p "Interessenten löschen" at bounding box center [1163, 342] width 115 height 17
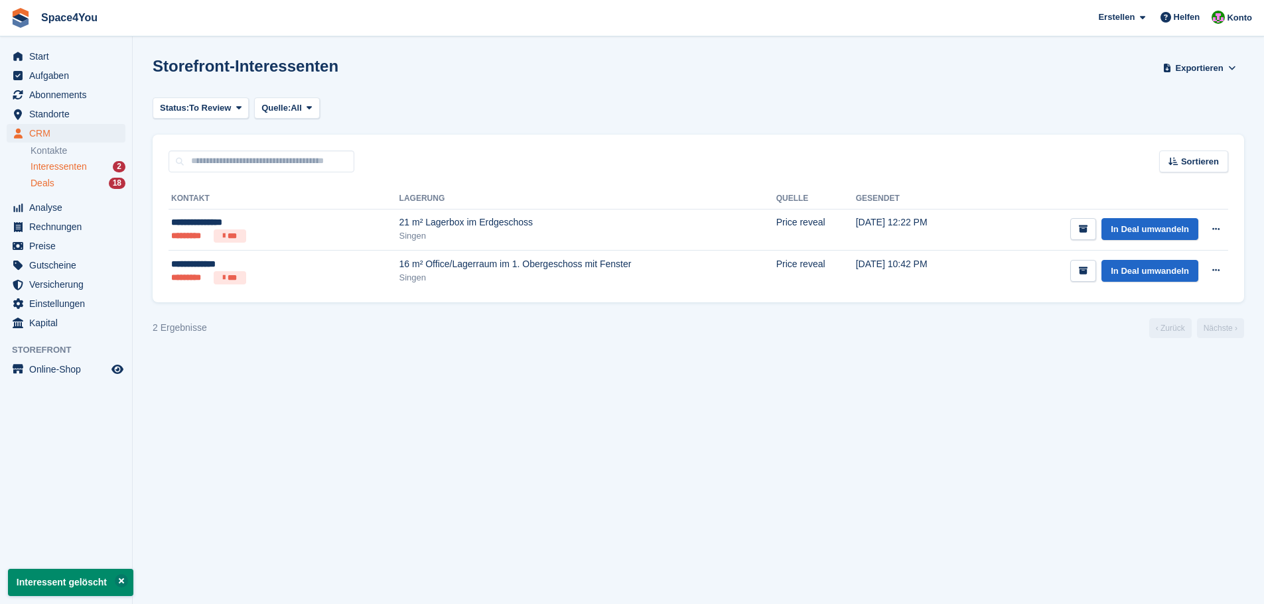
click at [66, 184] on div "Deals 18" at bounding box center [78, 183] width 95 height 13
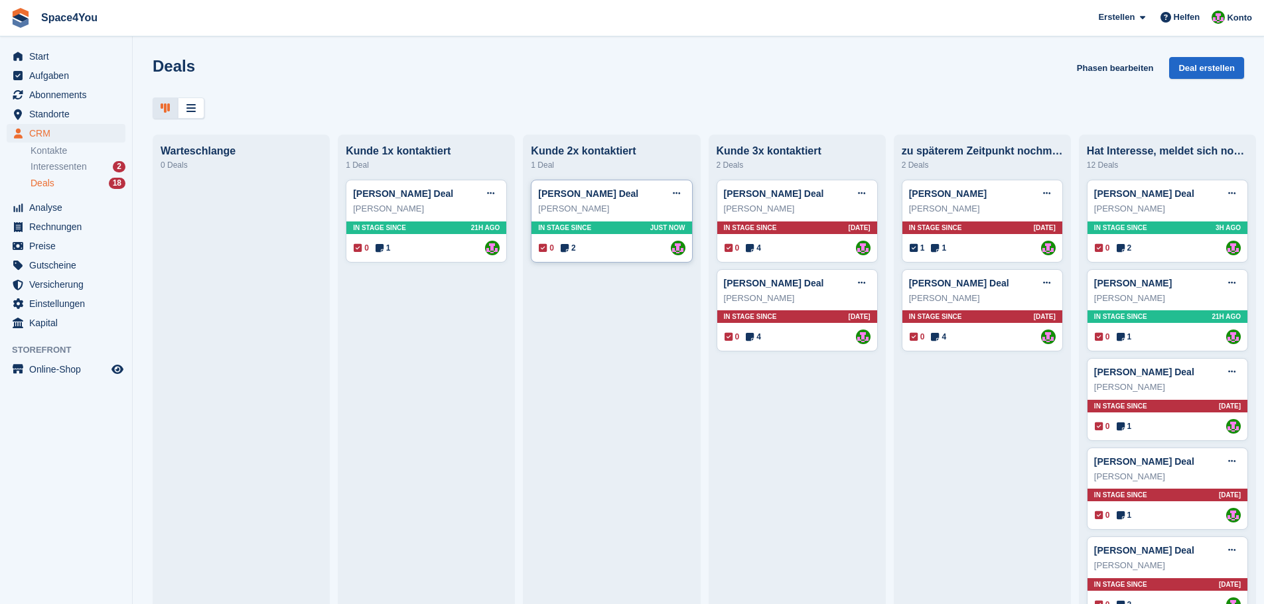
click at [608, 216] on div "Natalie Reichenbach" at bounding box center [611, 208] width 147 height 13
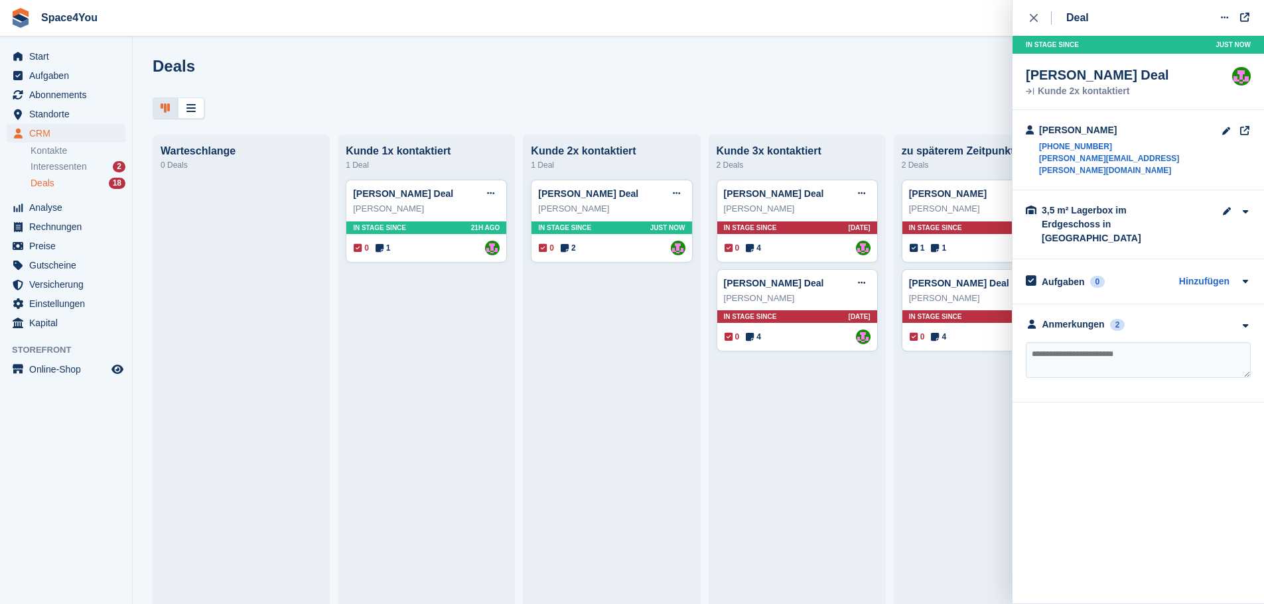
click at [932, 100] on div at bounding box center [698, 109] width 1091 height 22
click at [1035, 13] on div "close" at bounding box center [1040, 17] width 22 height 13
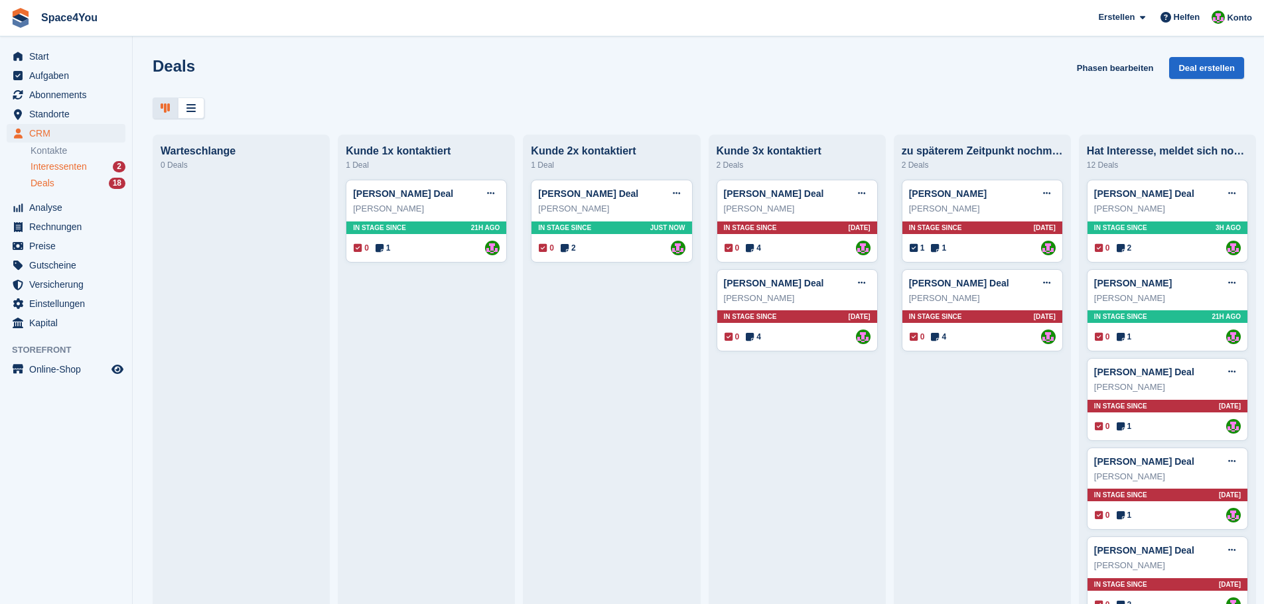
click at [62, 165] on span "Interessenten" at bounding box center [59, 167] width 56 height 13
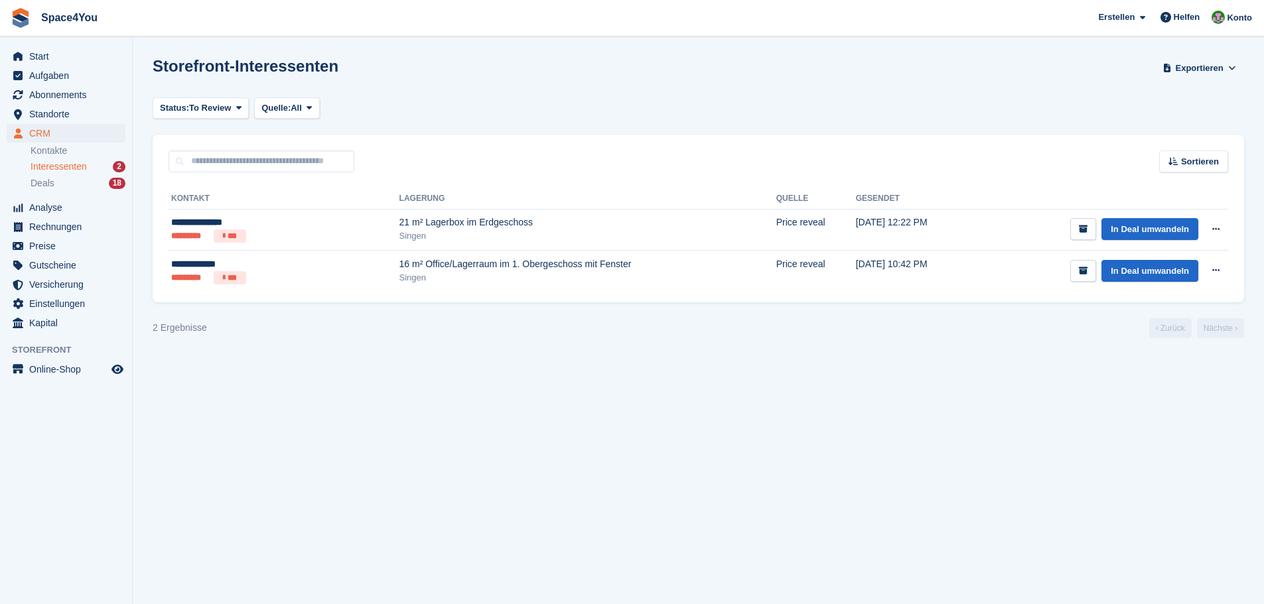
click at [847, 480] on section "Storefront-Interessenten Exportieren Exportieren Interessenten Exportieren Sie …" at bounding box center [698, 302] width 1131 height 604
click at [847, 479] on section "Storefront-Interessenten Exportieren Exportieren Interessenten Exportieren Sie …" at bounding box center [698, 302] width 1131 height 604
click at [699, 453] on section "Storefront-Interessenten Exportieren Exportieren Interessenten Exportieren Sie …" at bounding box center [698, 302] width 1131 height 604
drag, startPoint x: 234, startPoint y: 338, endPoint x: 135, endPoint y: 314, distance: 101.7
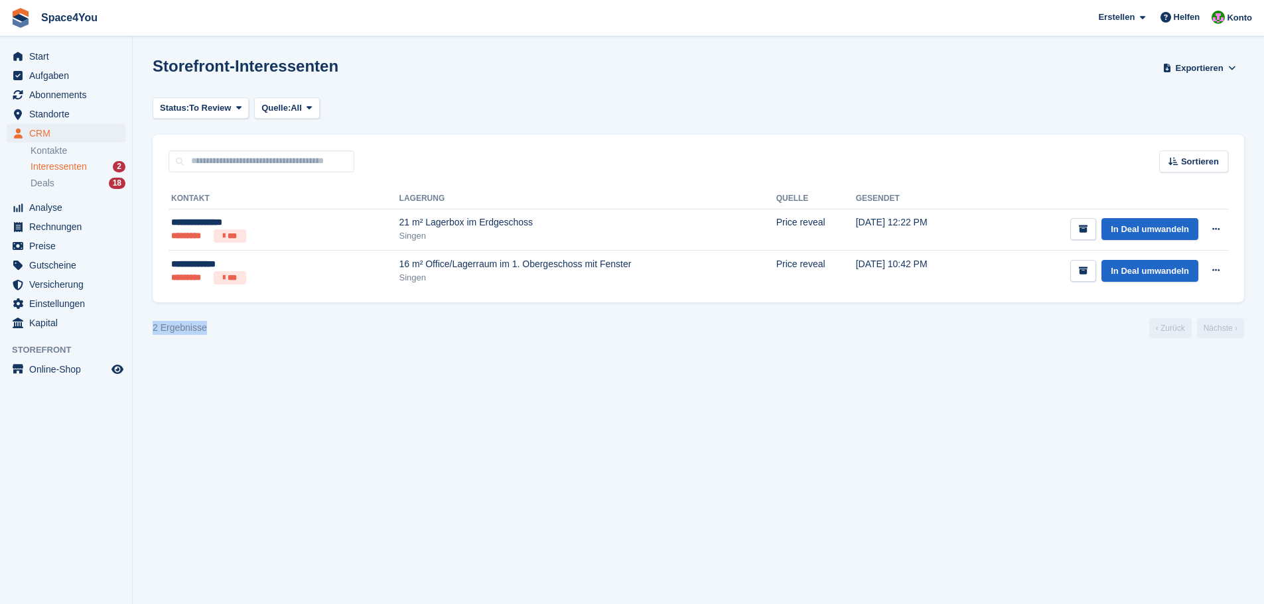
click at [135, 314] on section "Storefront-Interessenten Exportieren Exportieren Interessenten Exportieren Sie …" at bounding box center [698, 302] width 1131 height 604
click at [399, 220] on div "21 m² Lagerbox im Erdgeschoss" at bounding box center [587, 223] width 377 height 14
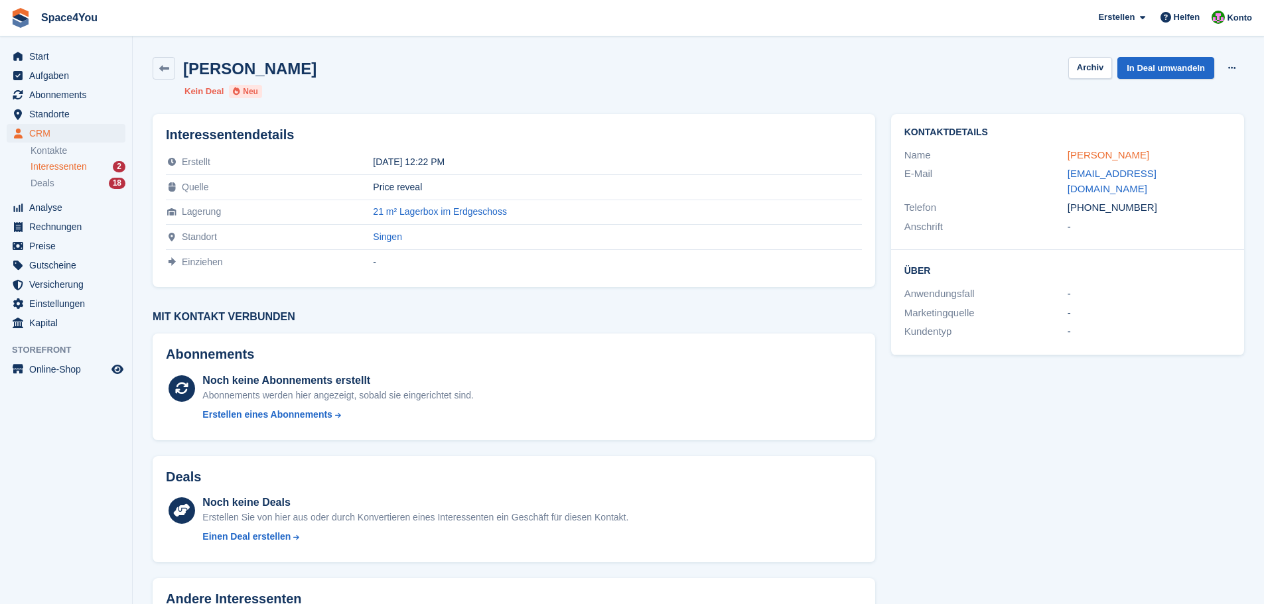
click at [1112, 152] on link "[PERSON_NAME]" at bounding box center [1108, 154] width 82 height 11
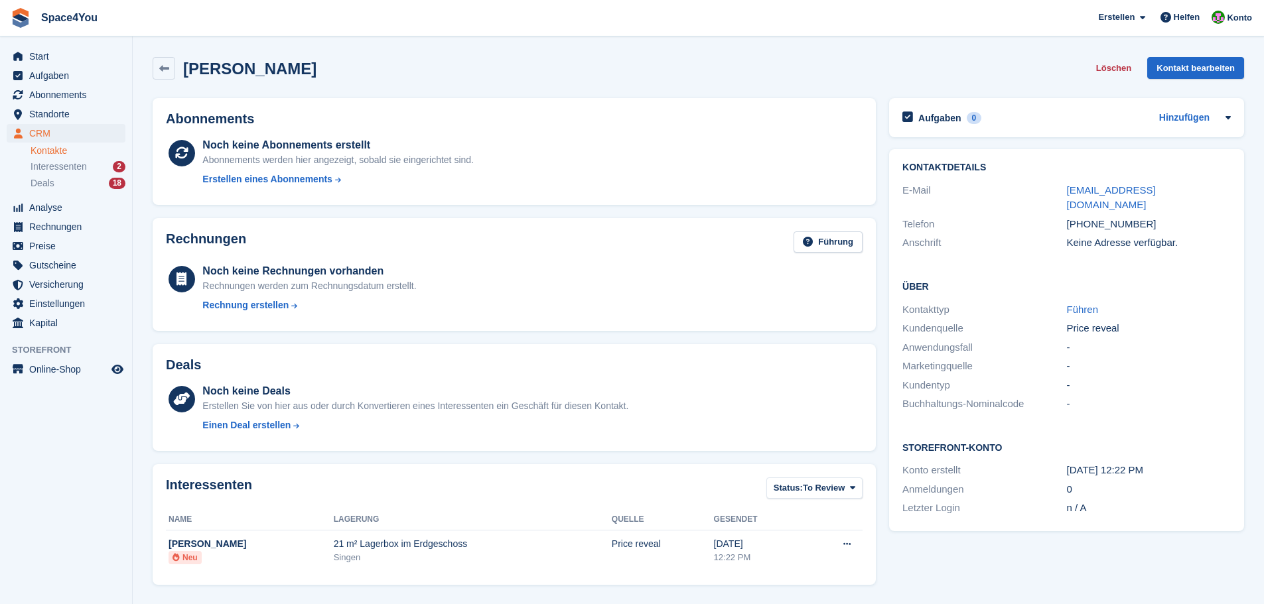
drag, startPoint x: 305, startPoint y: 56, endPoint x: 6, endPoint y: 11, distance: 302.4
click at [6, 11] on div "Space4You Erstellen Abonnement Rechnung Kontakt Deal Rabatt Seite Helfen Chat-S…" at bounding box center [632, 404] width 1264 height 809
click at [407, 96] on div "Abonnements Noch keine Abonnements erstellt Abonnements werden hier angezeigt, …" at bounding box center [514, 152] width 736 height 120
drag, startPoint x: 373, startPoint y: 66, endPoint x: 8, endPoint y: 13, distance: 368.7
click at [8, 13] on div "Space4You Erstellen Abonnement Rechnung Kontakt Deal Rabatt Seite Helfen Chat-S…" at bounding box center [632, 404] width 1264 height 809
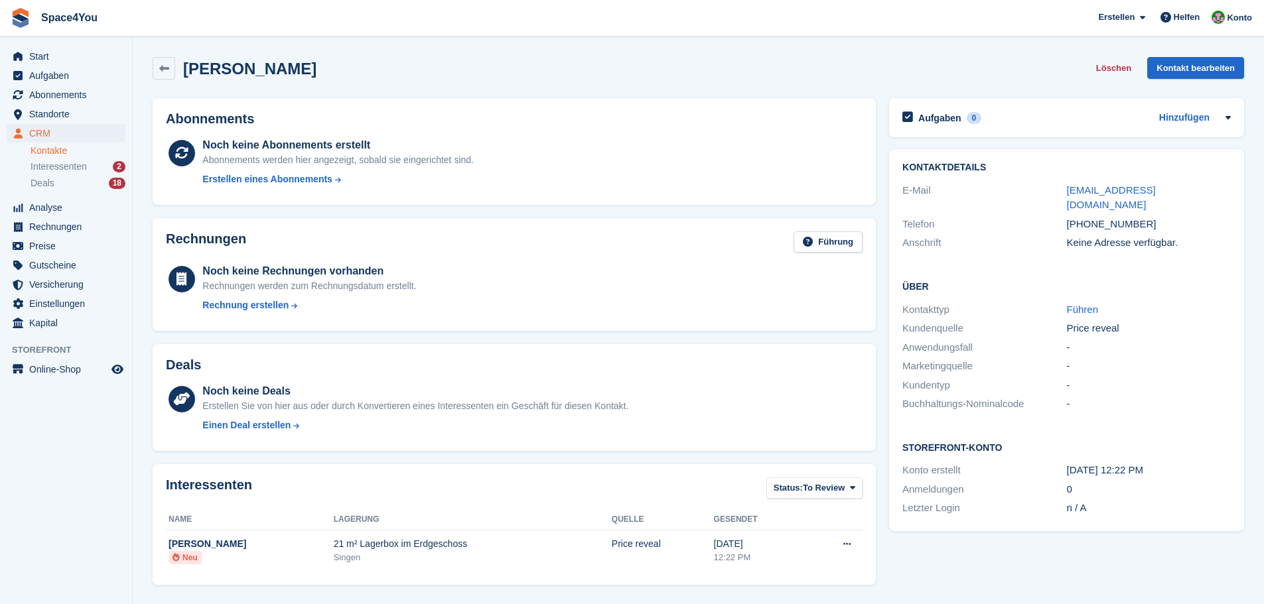
click at [173, 36] on section "Jennifer Sauter Löschen Kontakt bearbeiten Abonnements Noch keine Abonnements e…" at bounding box center [698, 404] width 1131 height 809
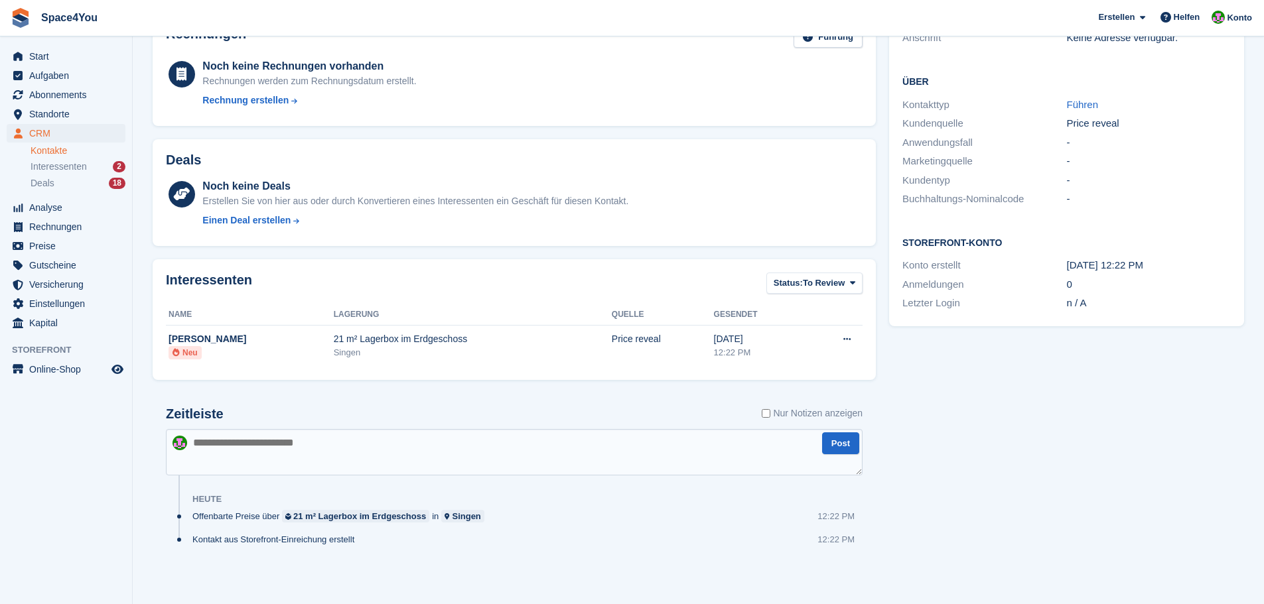
click at [360, 458] on textarea at bounding box center [514, 452] width 696 height 46
type textarea "**********"
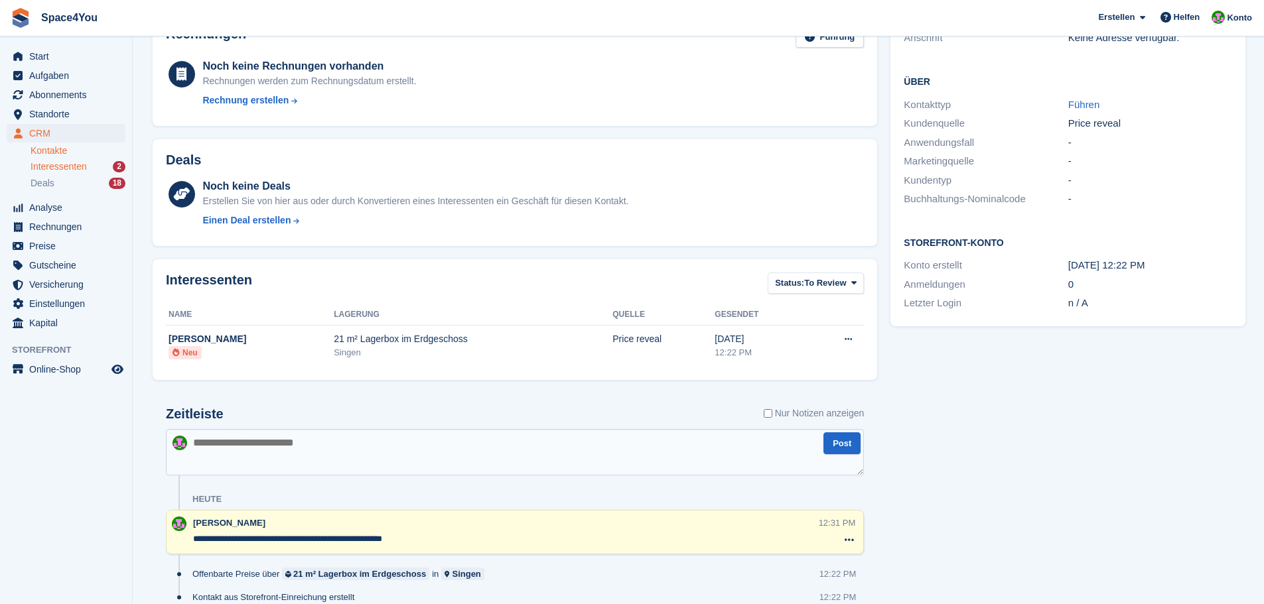
click at [79, 163] on span "Interessenten" at bounding box center [59, 167] width 56 height 13
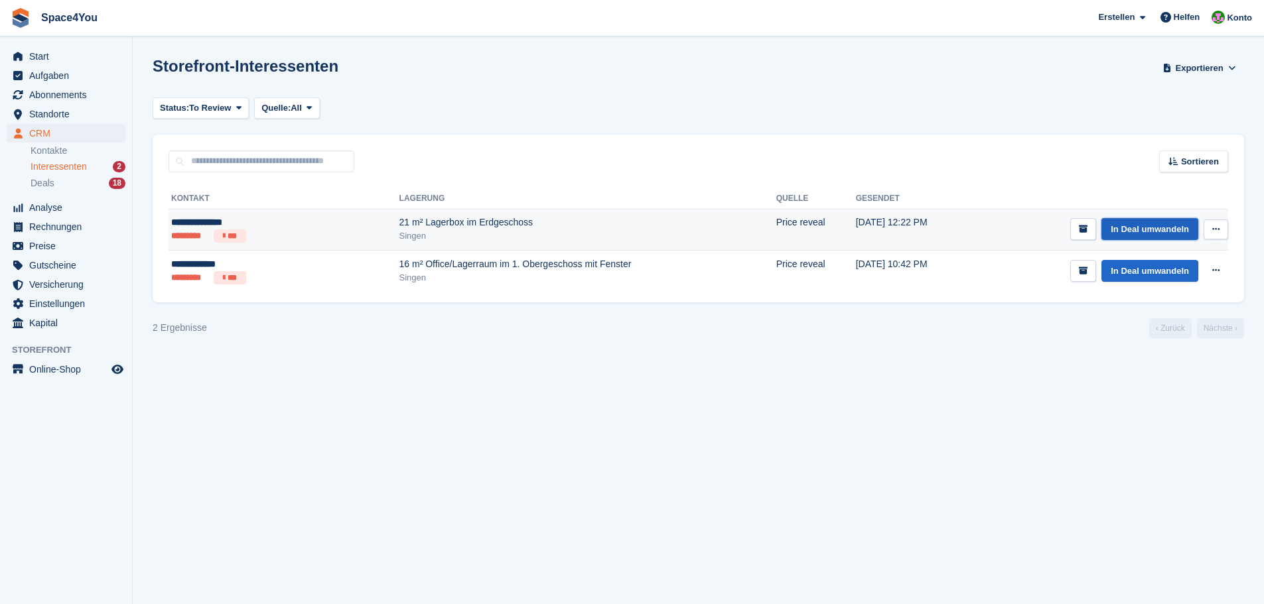
click at [1130, 228] on link "In Deal umwandeln" at bounding box center [1149, 229] width 97 height 22
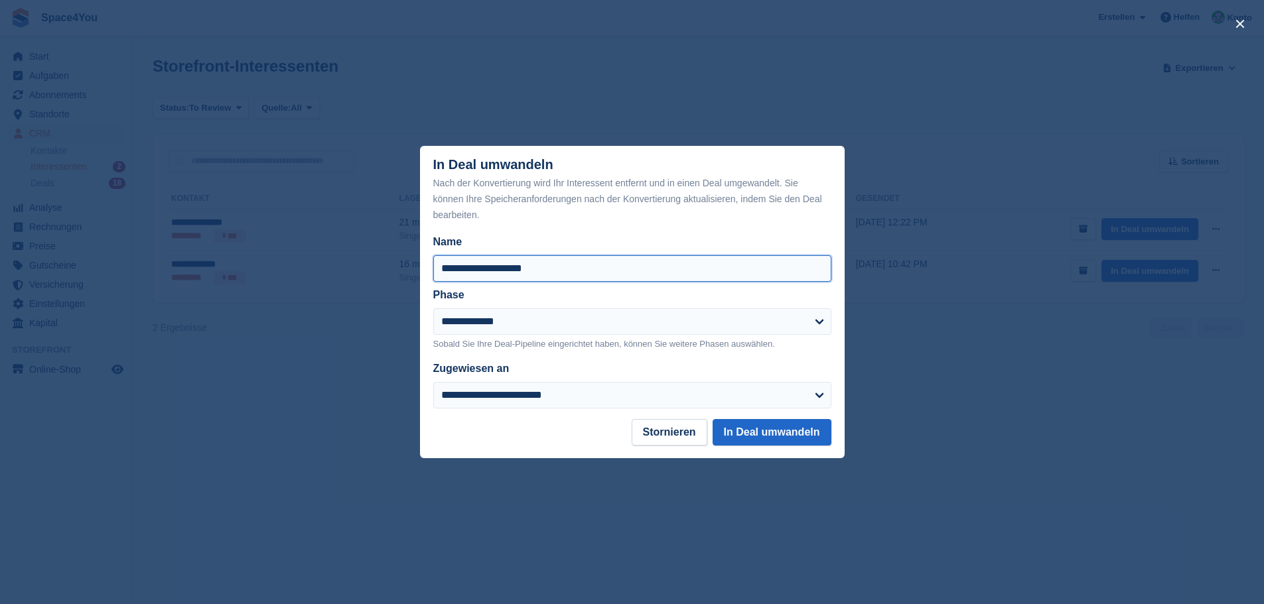
click at [548, 268] on input "**********" at bounding box center [632, 268] width 398 height 27
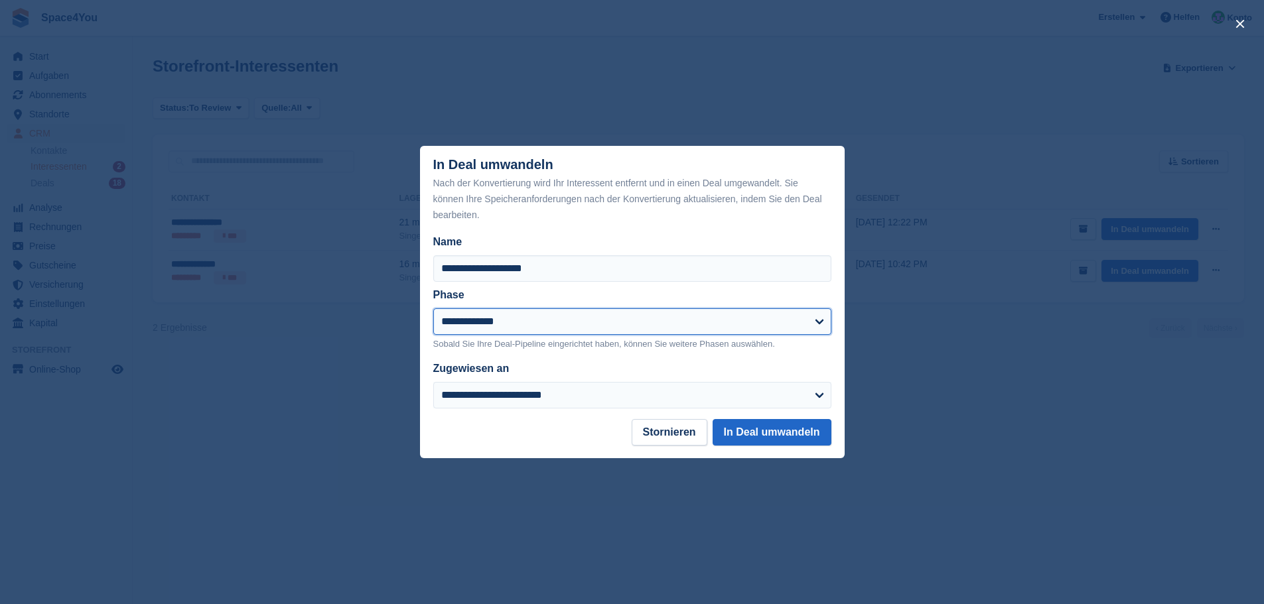
click at [537, 334] on select "**********" at bounding box center [632, 321] width 398 height 27
select select "****"
click at [433, 309] on select "**********" at bounding box center [632, 321] width 398 height 27
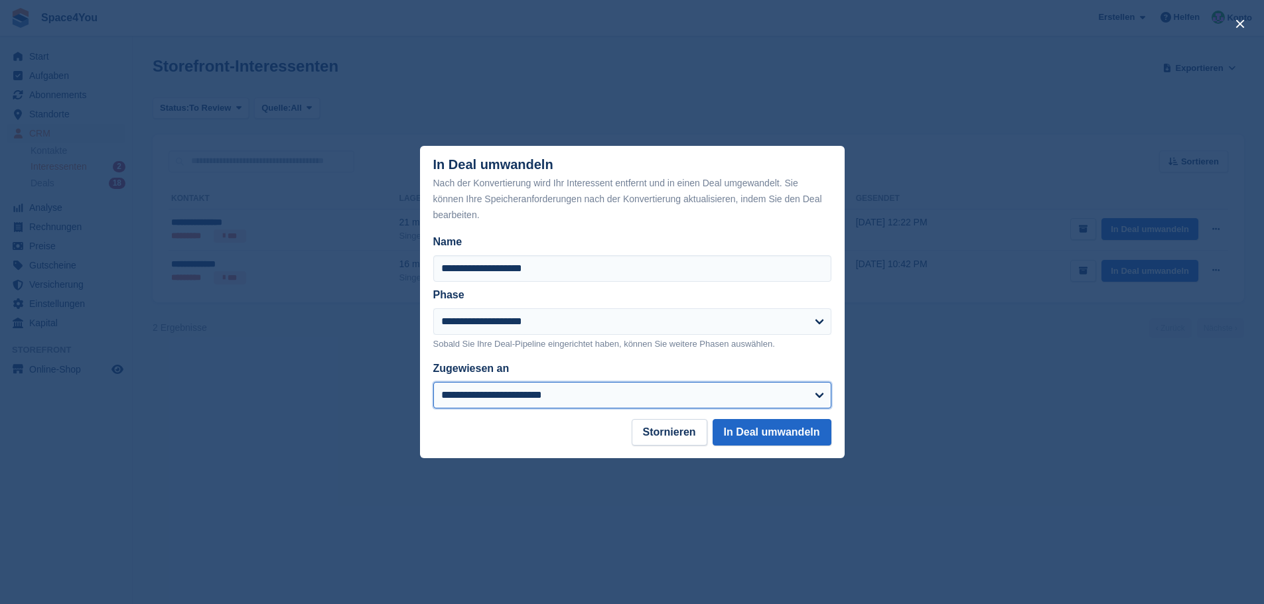
click at [508, 405] on select "**********" at bounding box center [632, 395] width 398 height 27
select select "****"
click at [433, 383] on select "**********" at bounding box center [632, 395] width 398 height 27
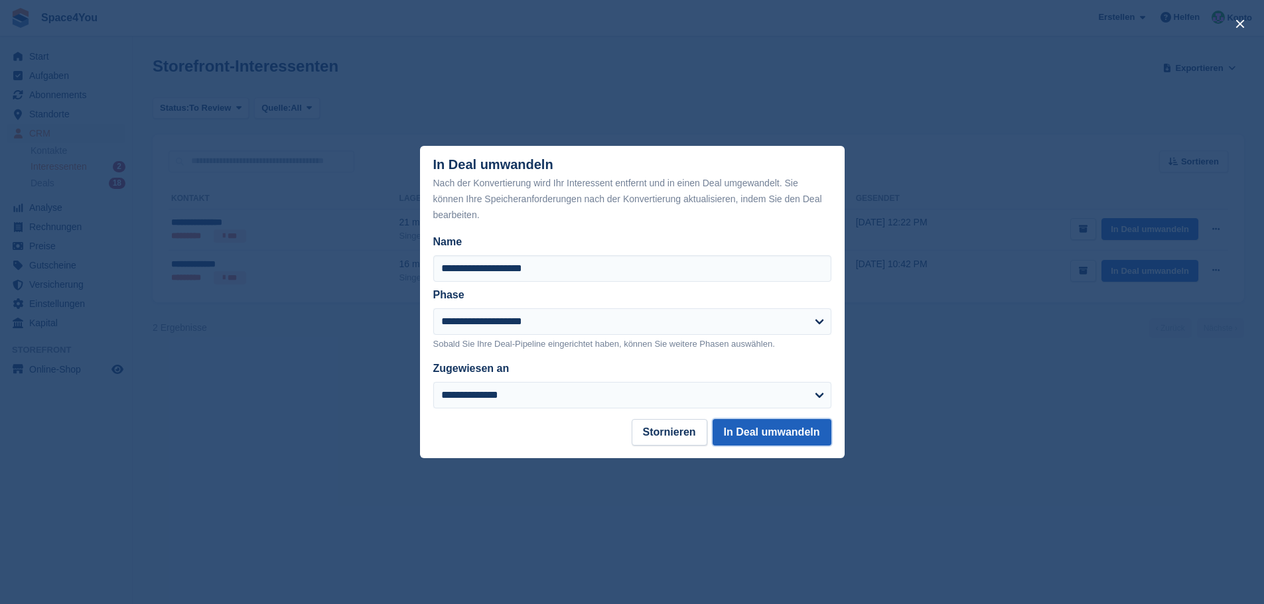
click at [791, 438] on button "In Deal umwandeln" at bounding box center [771, 432] width 119 height 27
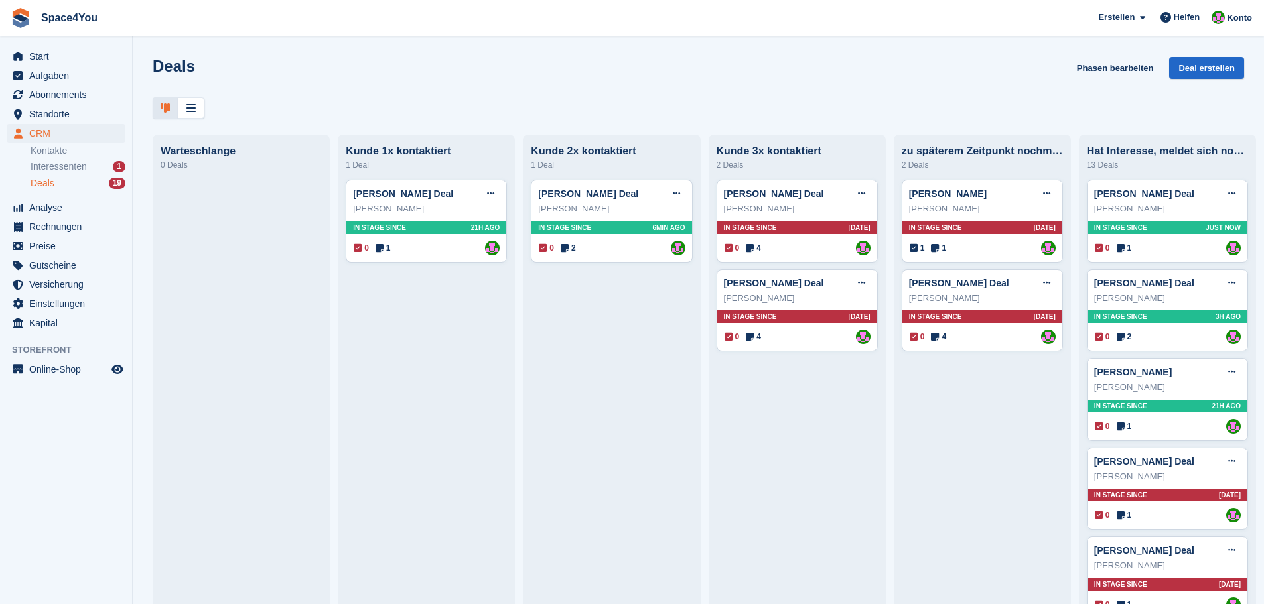
click at [377, 86] on div "Deals Phasen bearbeiten Deal erstellen" at bounding box center [698, 76] width 1091 height 38
click at [74, 56] on span "Start" at bounding box center [69, 56] width 80 height 19
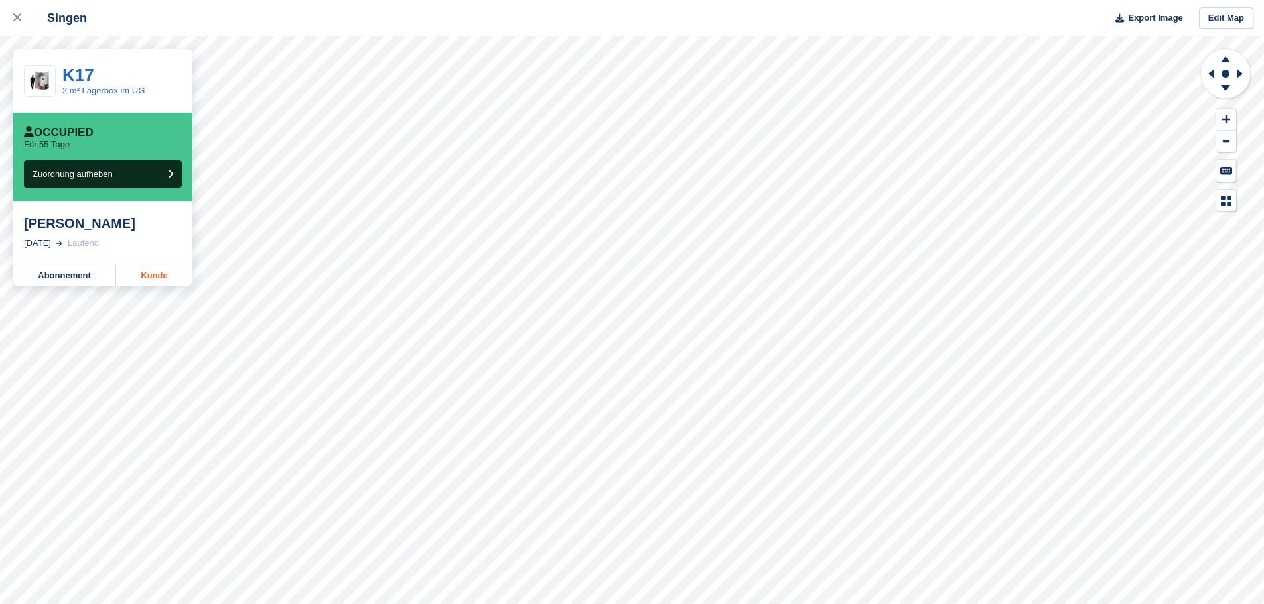
click at [169, 280] on link "Kunde" at bounding box center [154, 275] width 76 height 21
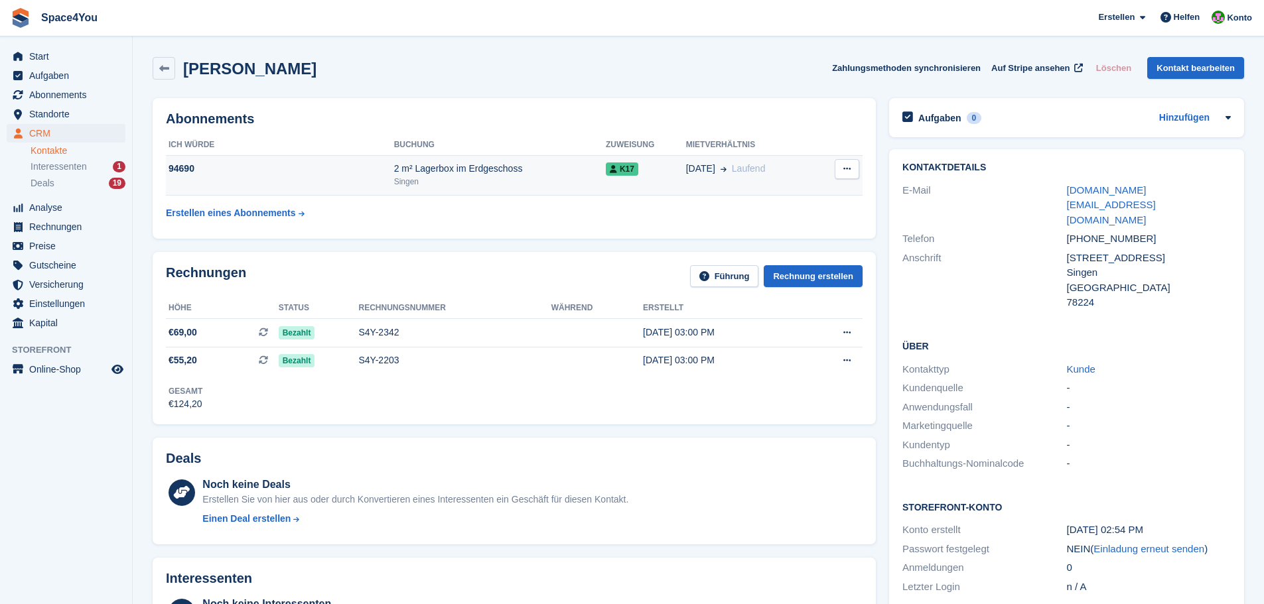
click at [565, 159] on td "2 m² Lagerbox im Erdgeschoss Singen" at bounding box center [500, 175] width 212 height 40
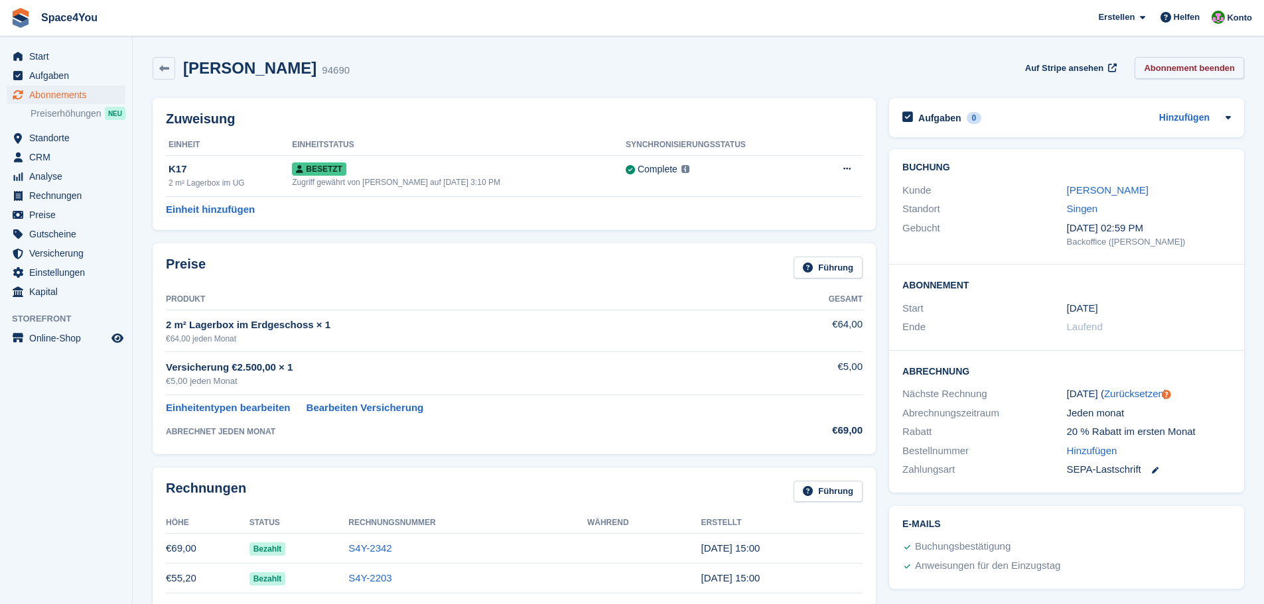
click at [1186, 70] on link "Abonnement beenden" at bounding box center [1188, 68] width 109 height 22
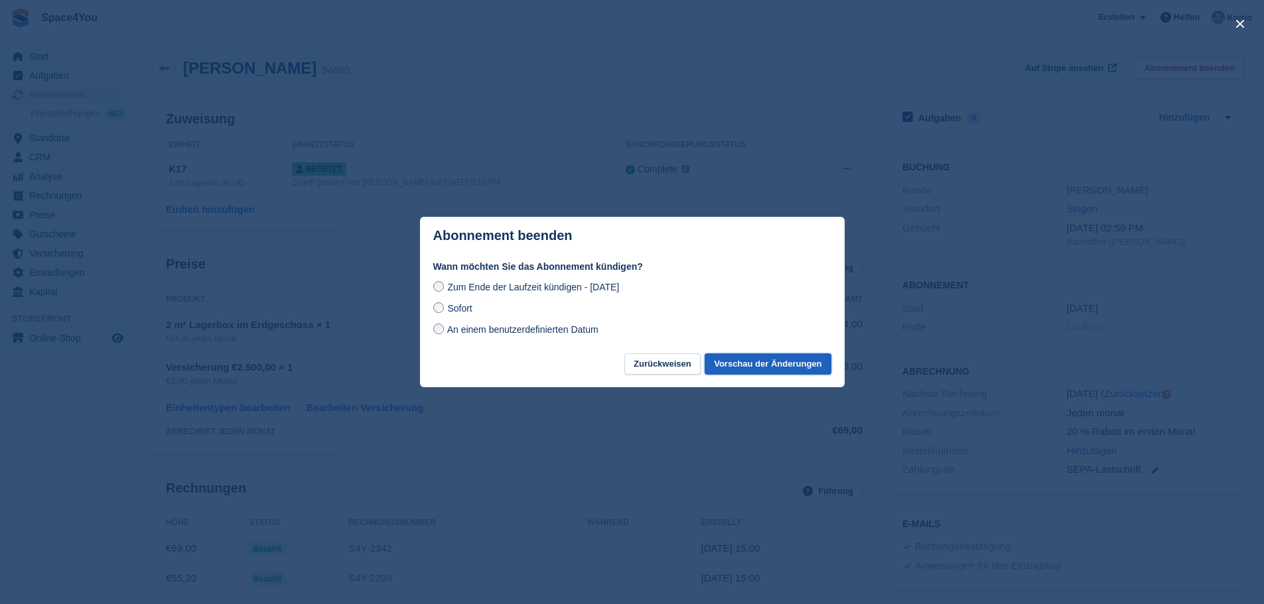
click at [760, 369] on button "Vorschau der Änderungen" at bounding box center [767, 365] width 126 height 22
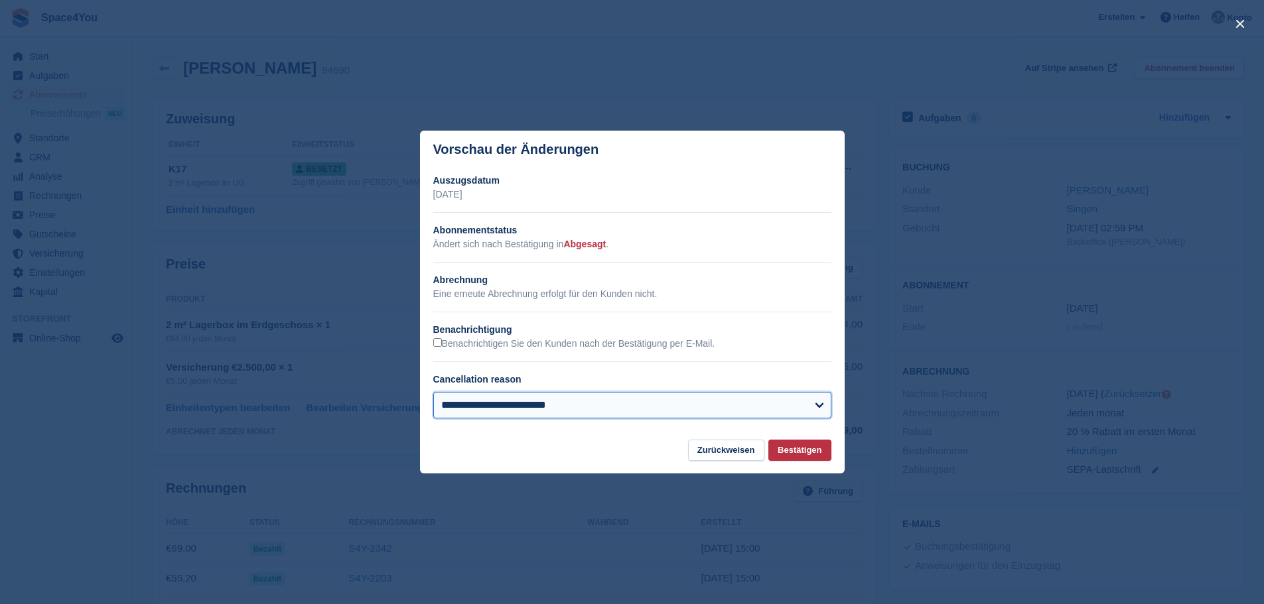
click at [592, 411] on select "**********" at bounding box center [632, 405] width 398 height 27
select select "**********"
click at [433, 393] on select "**********" at bounding box center [632, 405] width 398 height 27
click at [807, 458] on button "Bestätigen" at bounding box center [799, 451] width 62 height 22
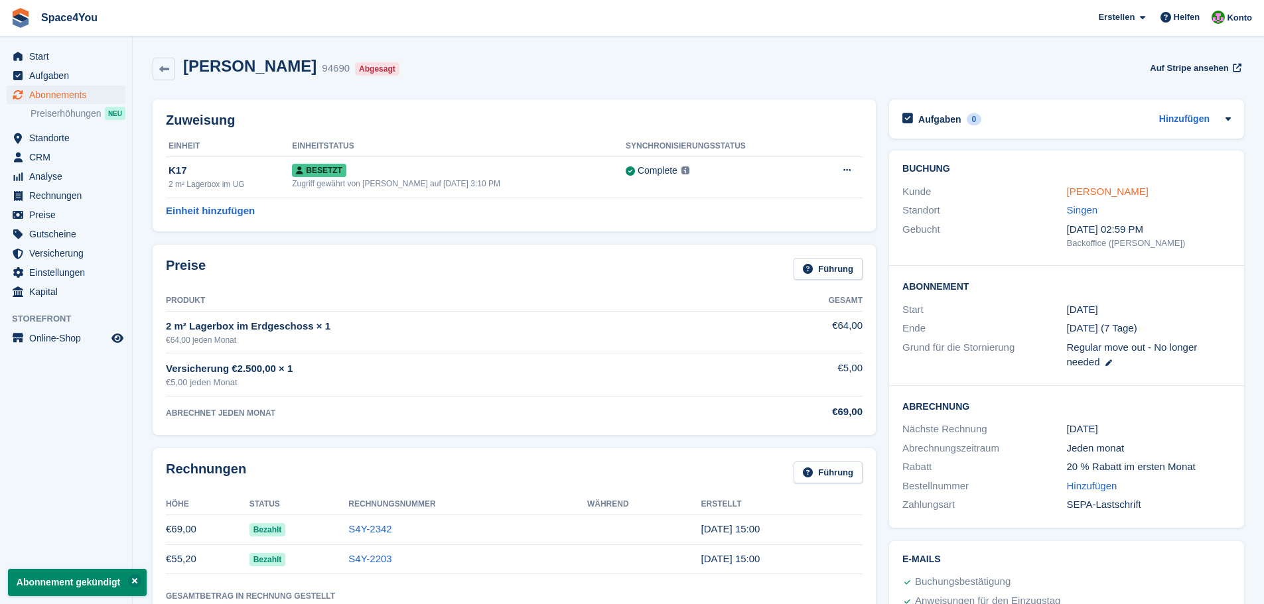
click at [1073, 189] on link "Marco Wenzel" at bounding box center [1108, 191] width 82 height 11
